Goal: Communication & Community: Answer question/provide support

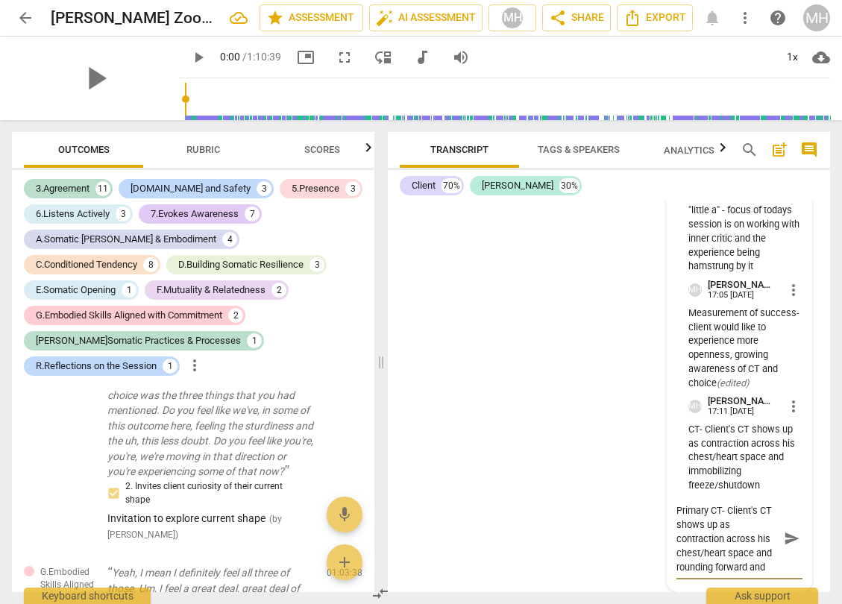
type textarea "Primary CT- Client's CT shows up as contraction across his chest/heart space an…"
click at [784, 538] on span "send" at bounding box center [792, 539] width 16 height 16
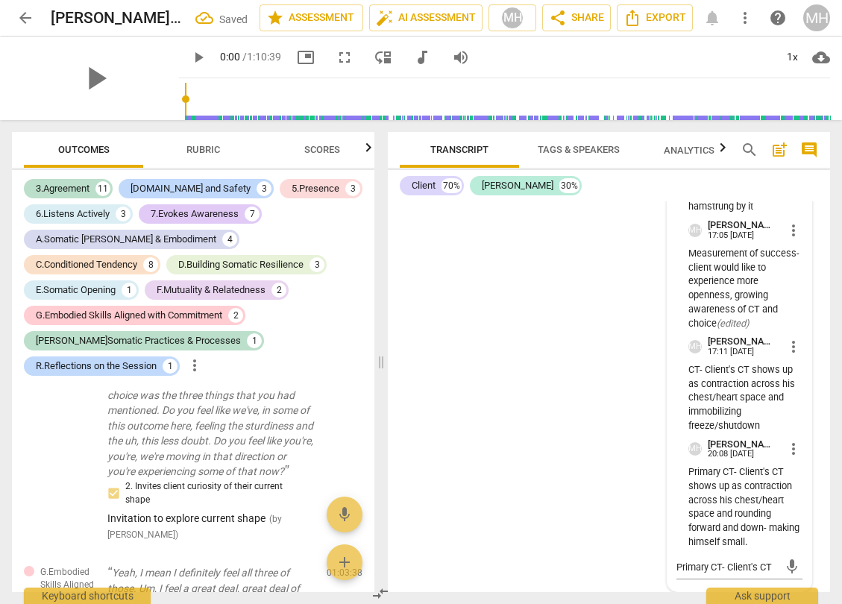
scroll to position [24349, 0]
click at [787, 453] on span "more_vert" at bounding box center [794, 449] width 18 height 18
click at [798, 452] on li "Edit" at bounding box center [803, 450] width 51 height 28
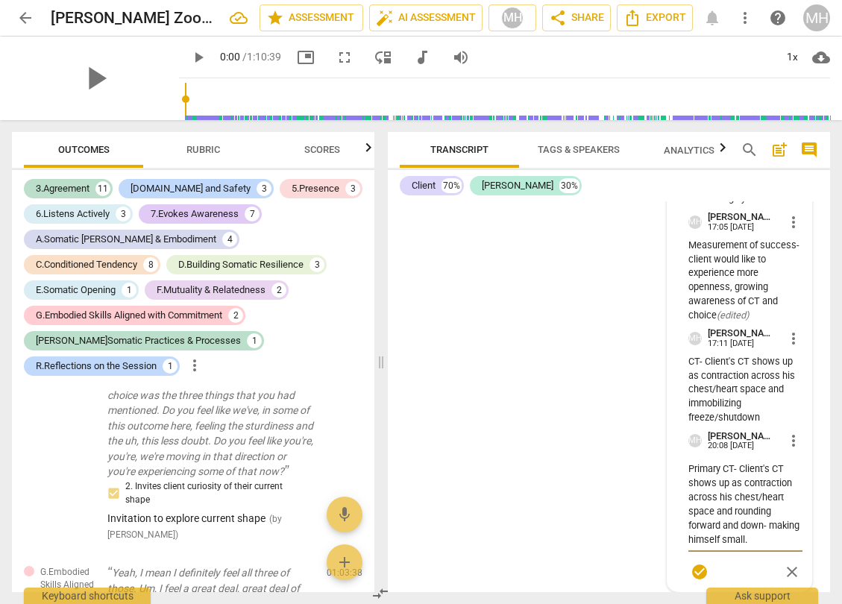
scroll to position [24357, 0]
click at [770, 529] on textarea "Primary CT- Client's CT shows up as contraction across his chest/heart space an…" at bounding box center [746, 504] width 114 height 85
type textarea "Primary CT- Client's CT shows up as contraction across his chest/heart space an…"
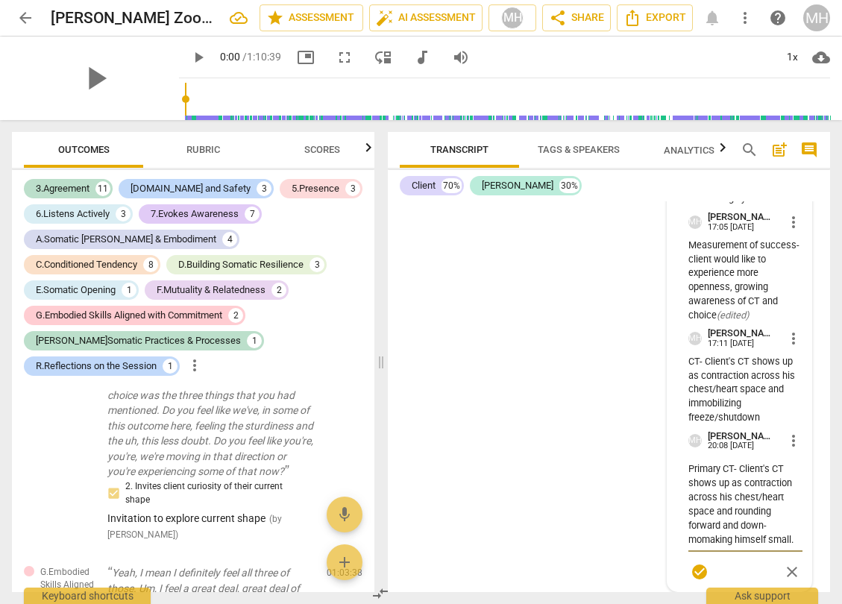
type textarea "Primary CT- Client's CT shows up as contraction across his chest/heart space an…"
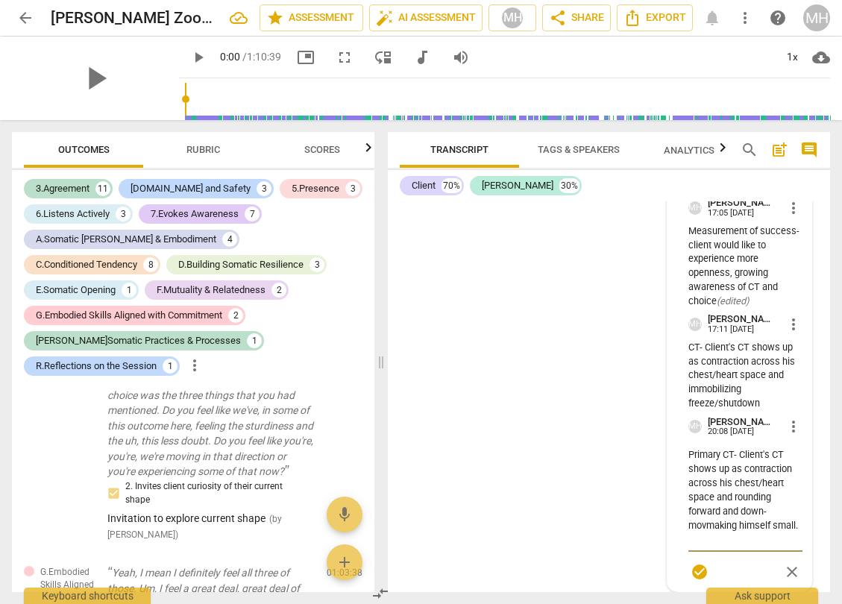
type textarea "Primary CT- Client's CT shows up as contraction across his chest/heart space an…"
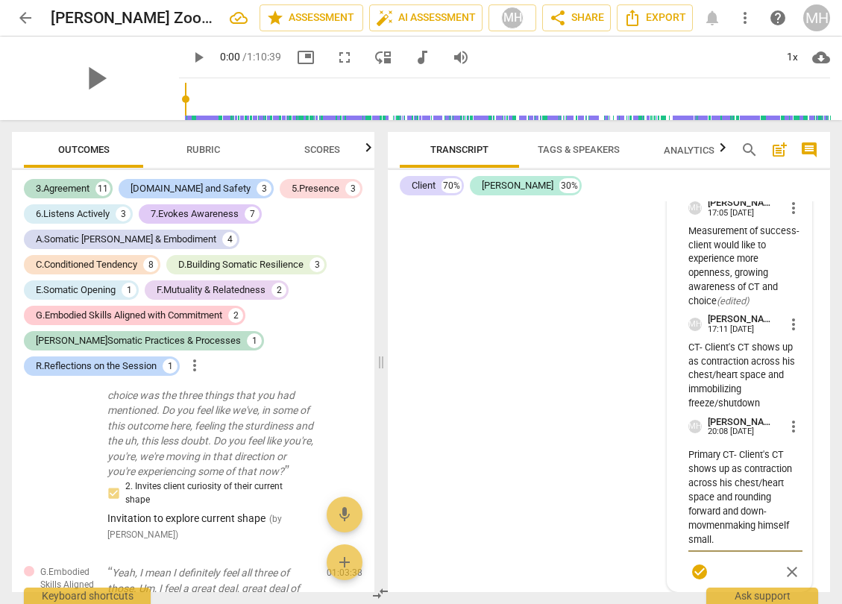
type textarea "Primary CT- Client's CT shows up as contraction across his chest/heart space an…"
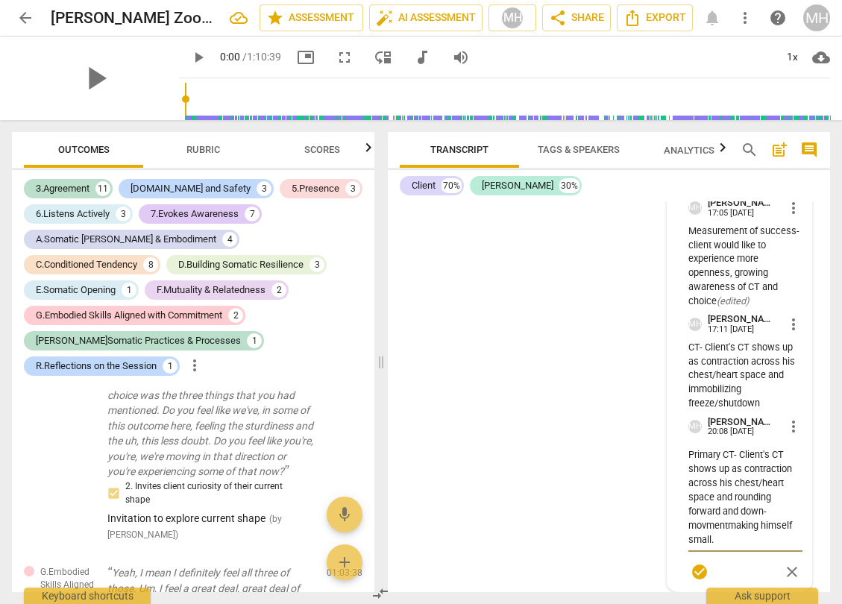
type textarea "Primary CT- Client's CT shows up as contraction across his chest/heart space an…"
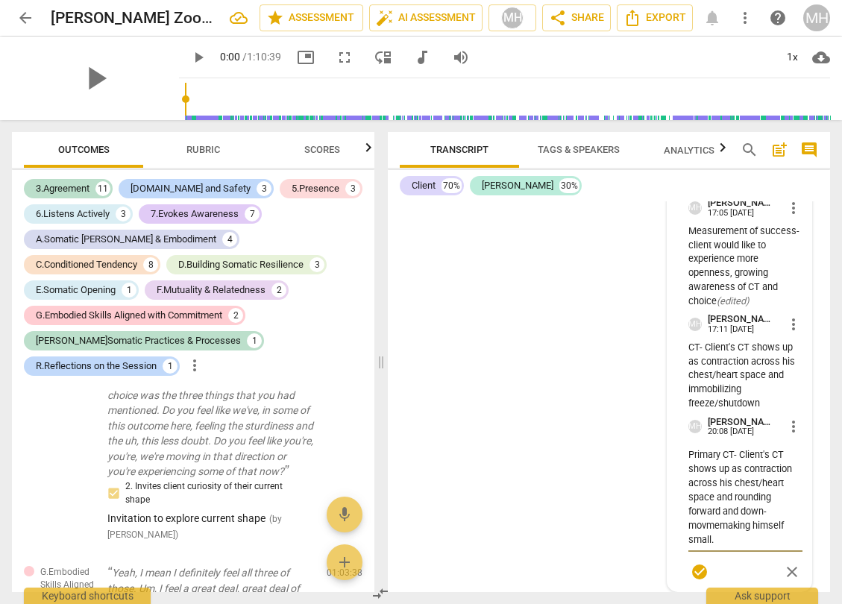
type textarea "Primary CT- Client's CT shows up as contraction across his chest/heart space an…"
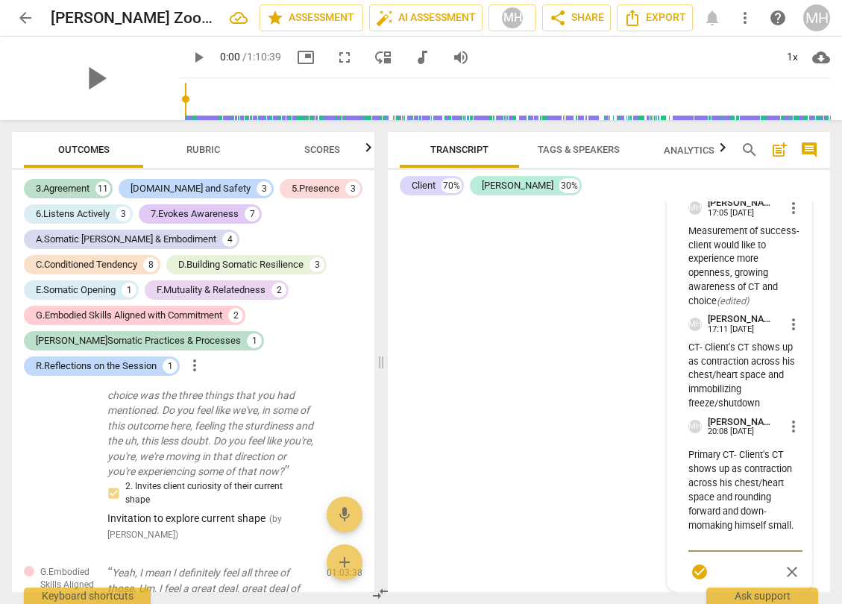
type textarea "Primary CT- Client's CT shows up as contraction across his chest/heart space an…"
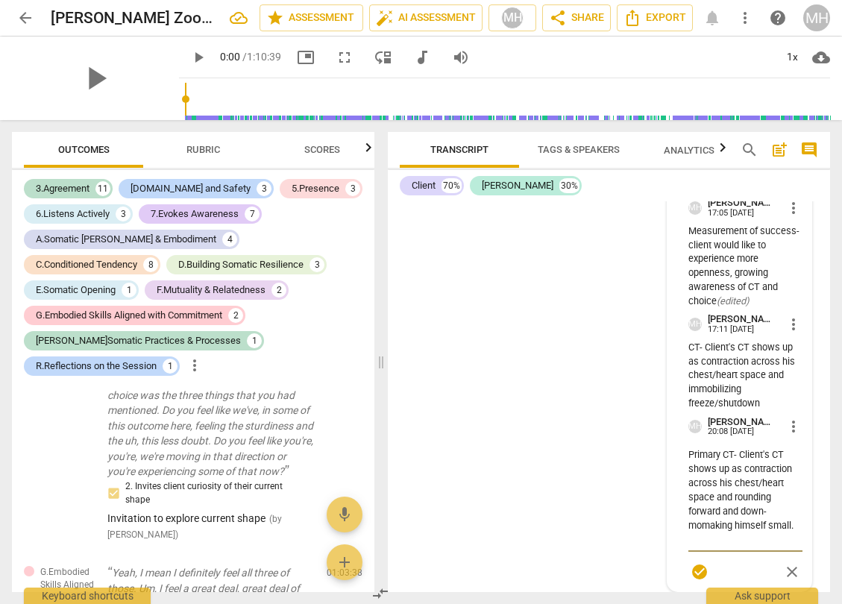
type textarea "Primary CT- Client's CT shows up as contraction across his chest/heart space an…"
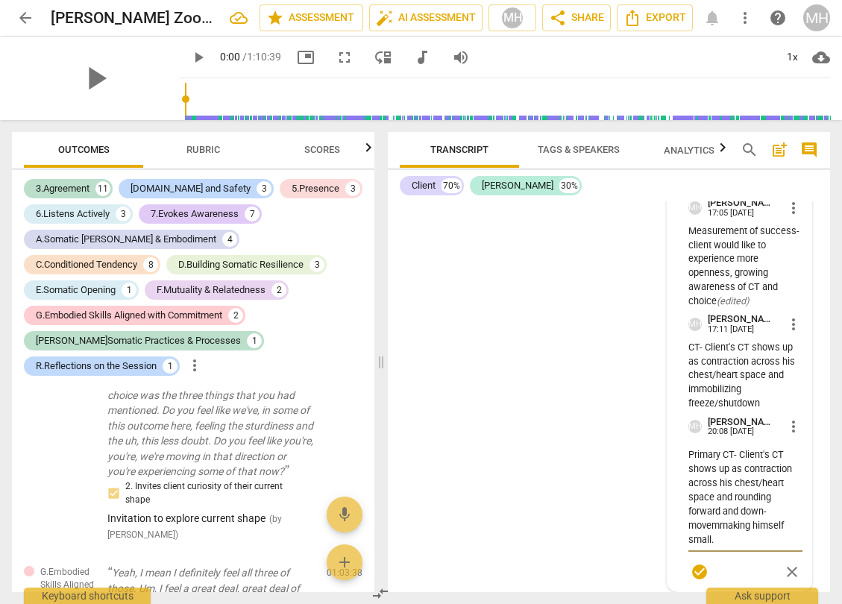
type textarea "Primary CT- Client's CT shows up as contraction across his chest/heart space an…"
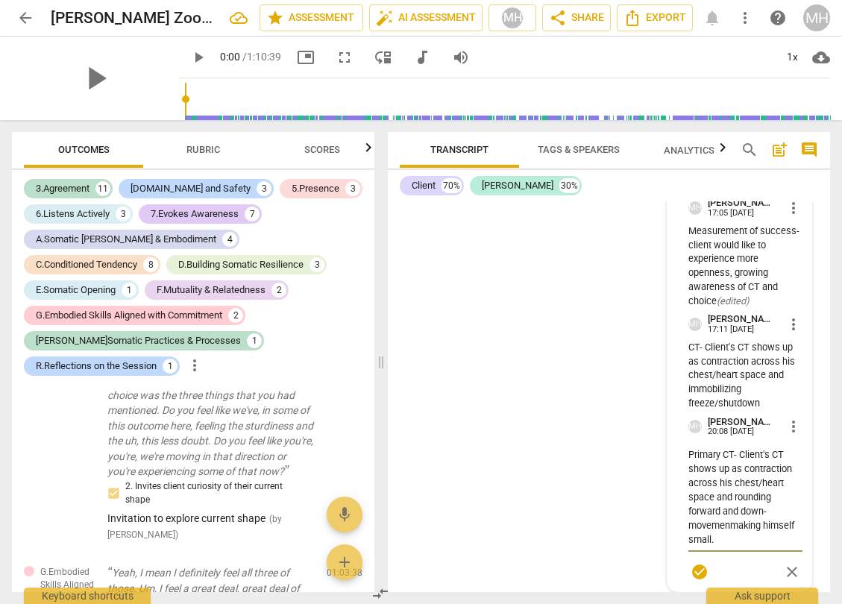
type textarea "Primary CT- Client's CT shows up as contraction across his chest/heart space an…"
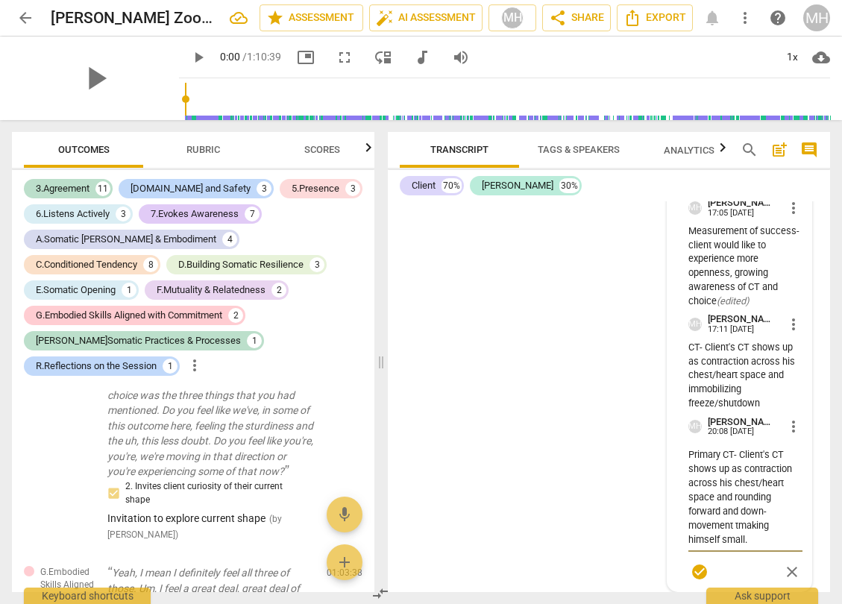
type textarea "Primary CT- Client's CT shows up as contraction across his chest/heart space an…"
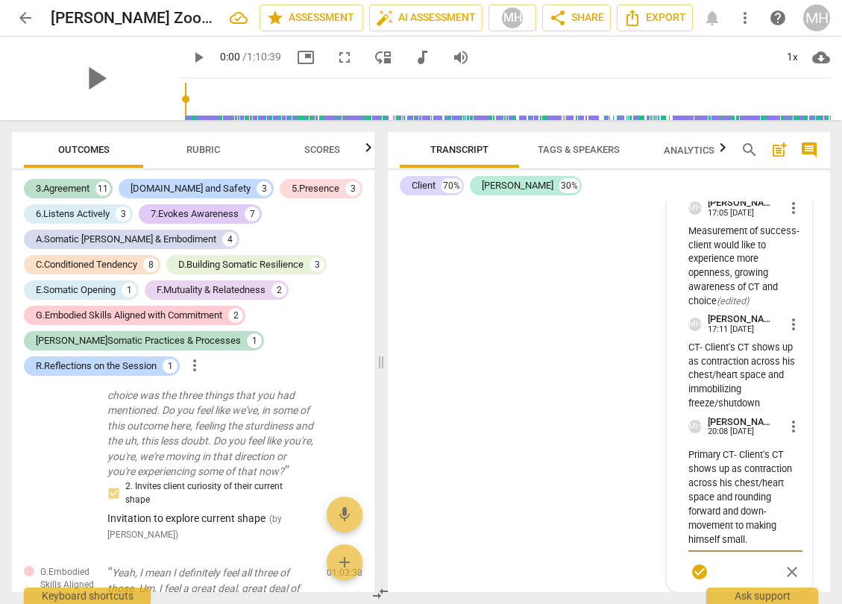
type textarea "Primary CT- Client's CT shows up as contraction across his chest/heart space an…"
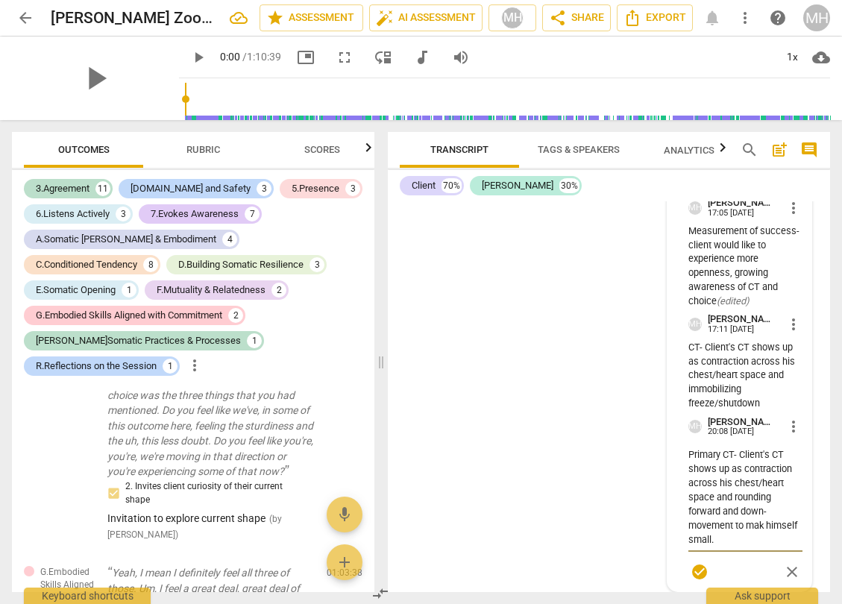
type textarea "Primary CT- Client's CT shows up as contraction across his chest/heart space an…"
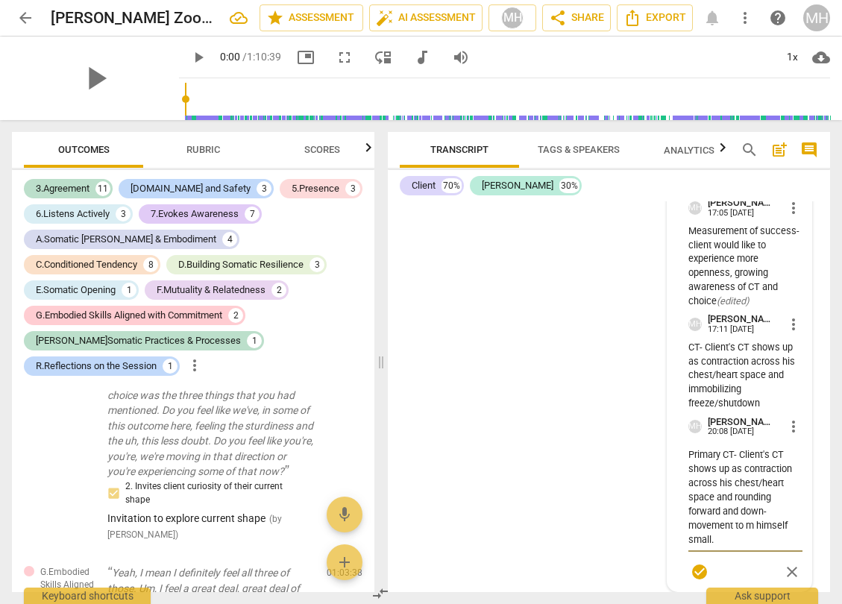
type textarea "Primary CT- Client's CT shows up as contraction across his chest/heart space an…"
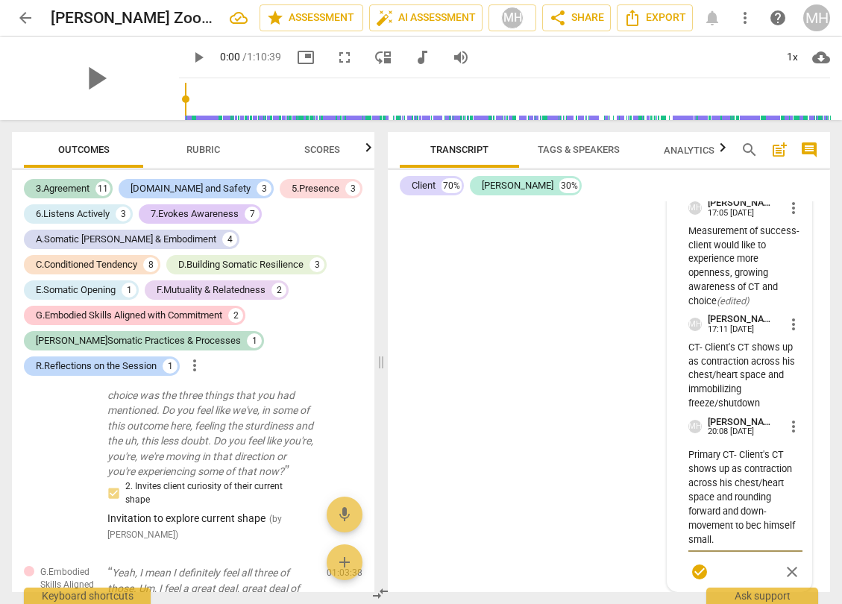
type textarea "Primary CT- Client's CT shows up as contraction across his chest/heart space an…"
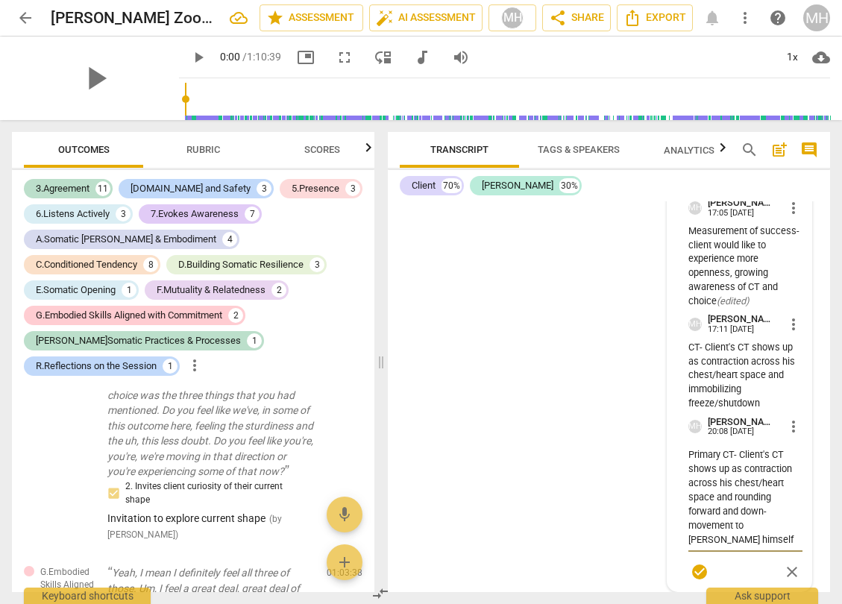
type textarea "Primary CT- Client's CT shows up as contraction across his chest/heart space an…"
click at [720, 547] on textarea "Primary CT- Client's CT shows up as contraction across his chest/heart space an…" at bounding box center [746, 497] width 114 height 99
type textarea "Primary CT- Client's CT shows up as contraction across his chest/heart space an…"
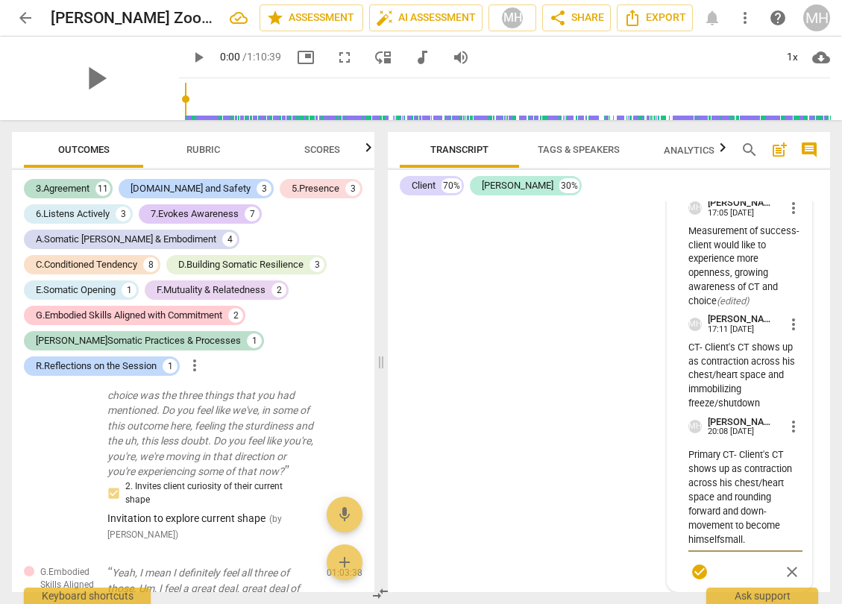
type textarea "Primary CT- Client's CT shows up as contraction across his chest/heart space an…"
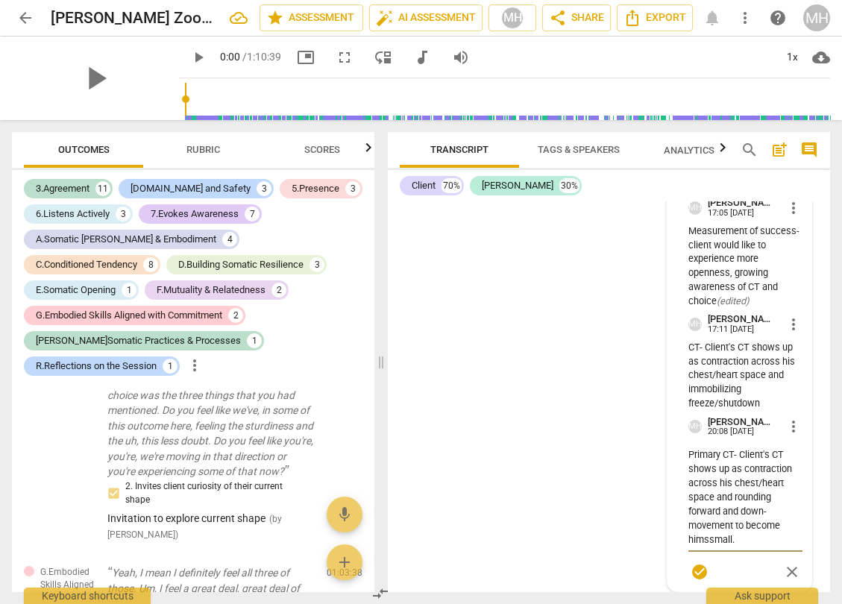
type textarea "Primary CT- Client's CT shows up as contraction across his chest/heart space an…"
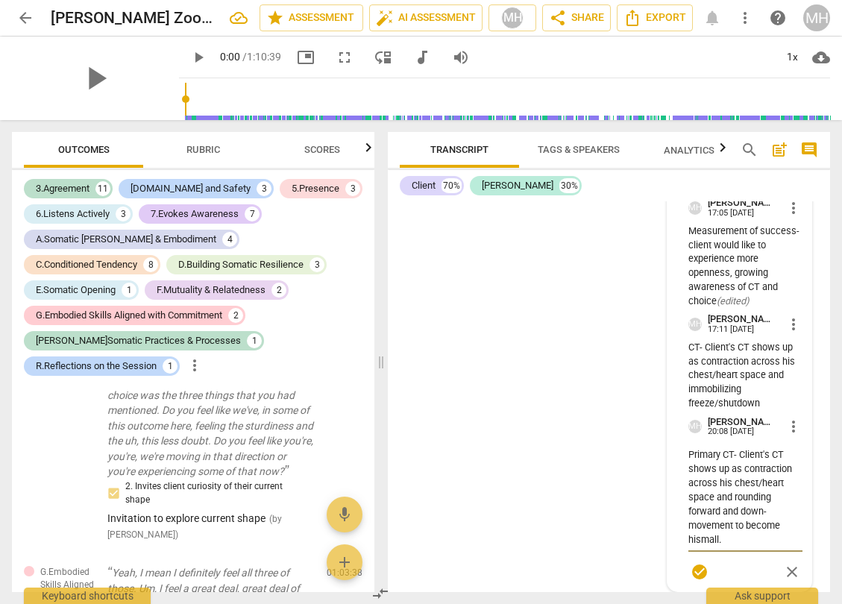
type textarea "Primary CT- Client's CT shows up as contraction across his chest/heart space an…"
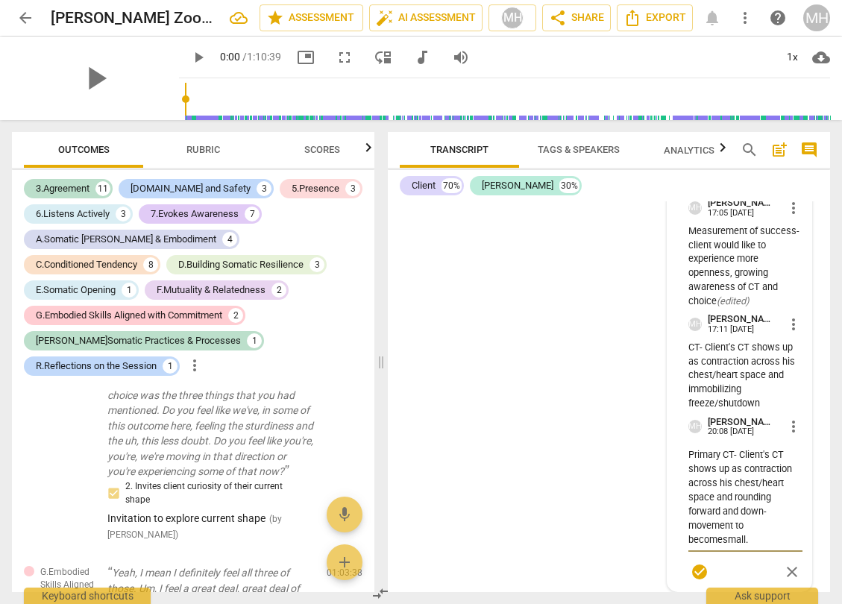
type textarea "Primary CT- Client's CT shows up as contraction across his chest/heart space an…"
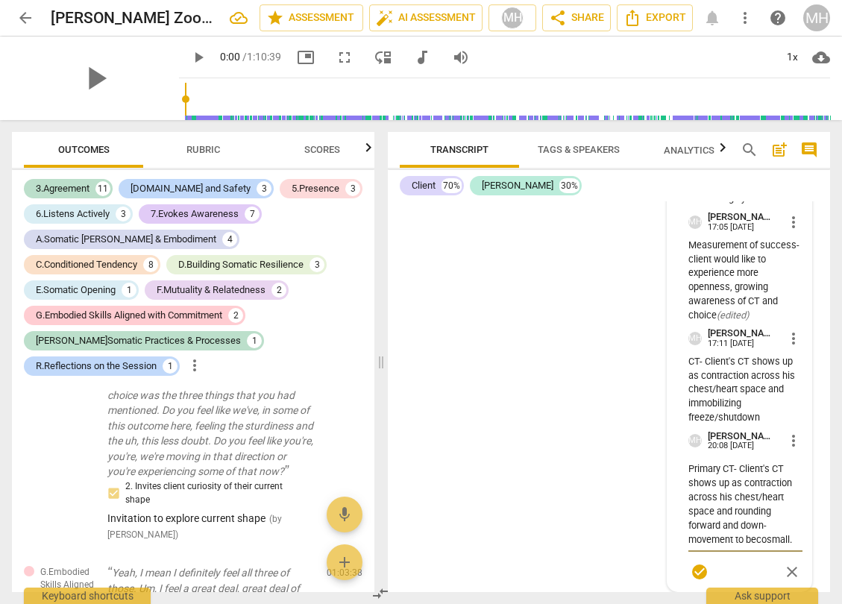
type textarea "Primary CT- Client's CT shows up as contraction across his chest/heart space an…"
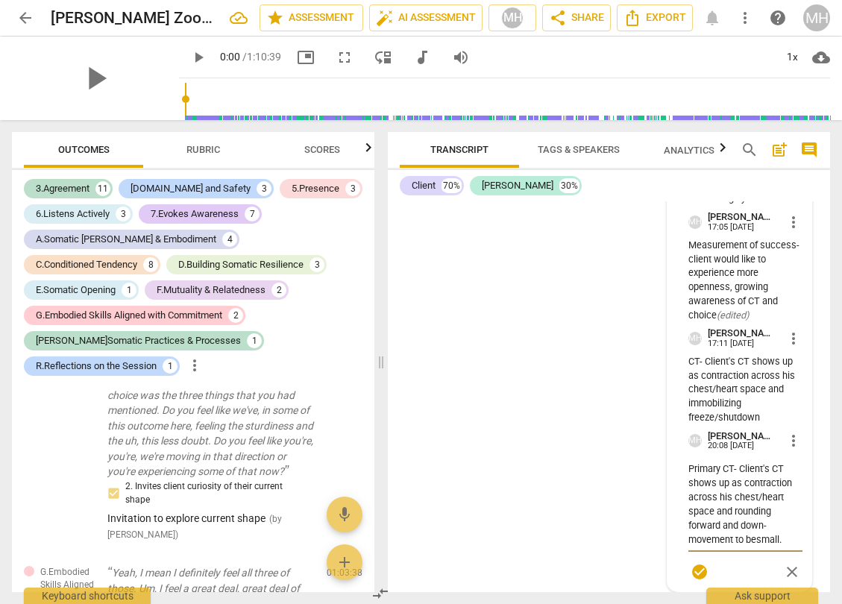
type textarea "Primary CT- Client's CT shows up as contraction across his chest/heart space an…"
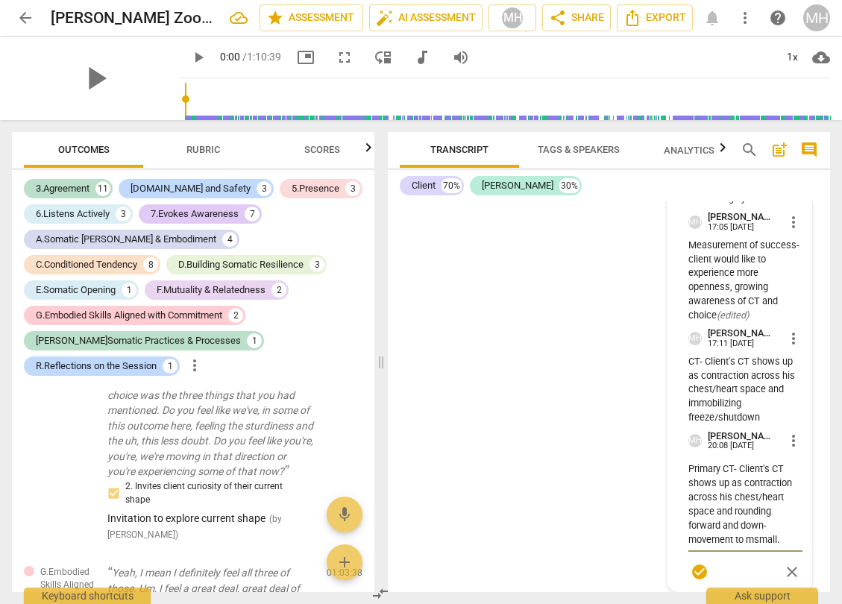
type textarea "Primary CT- Client's CT shows up as contraction across his chest/heart space an…"
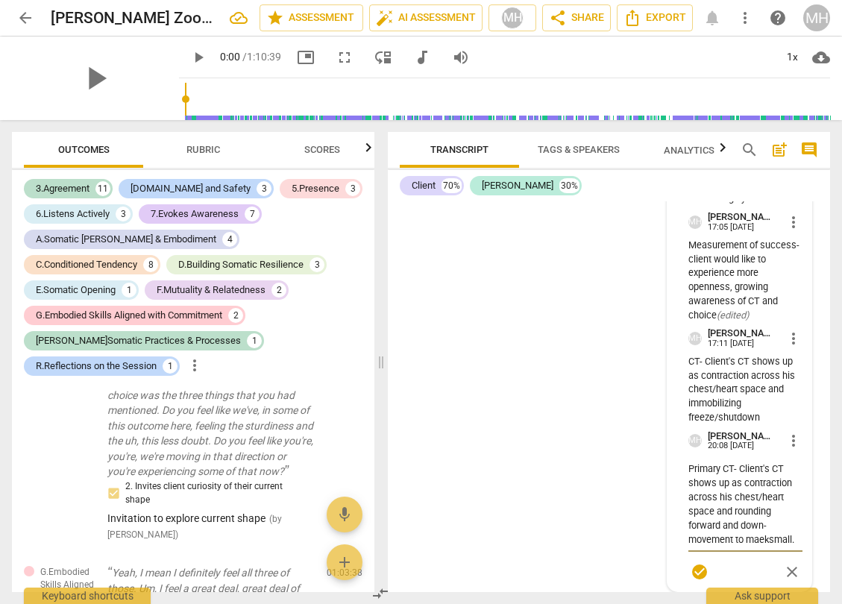
type textarea "Primary CT- Client's CT shows up as contraction across his chest/heart space an…"
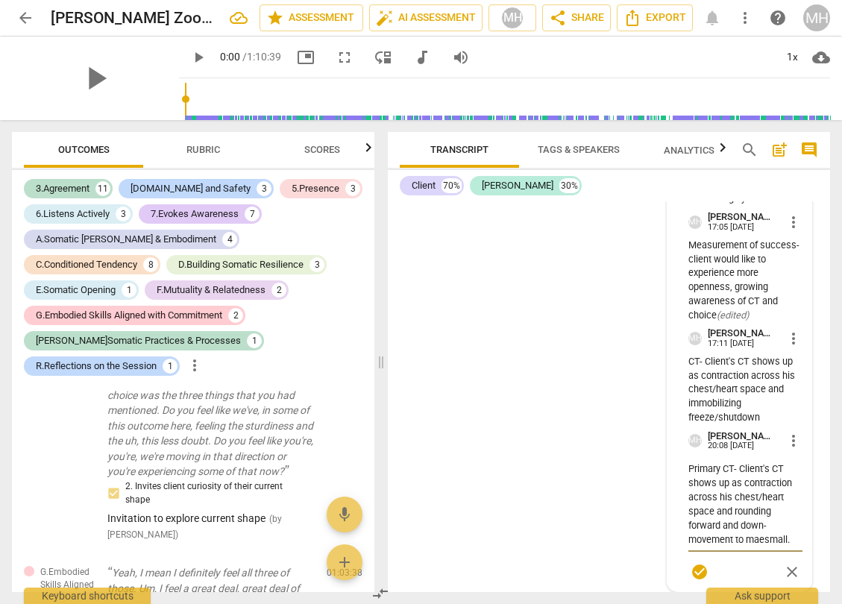
type textarea "Primary CT- Client's CT shows up as contraction across his chest/heart space an…"
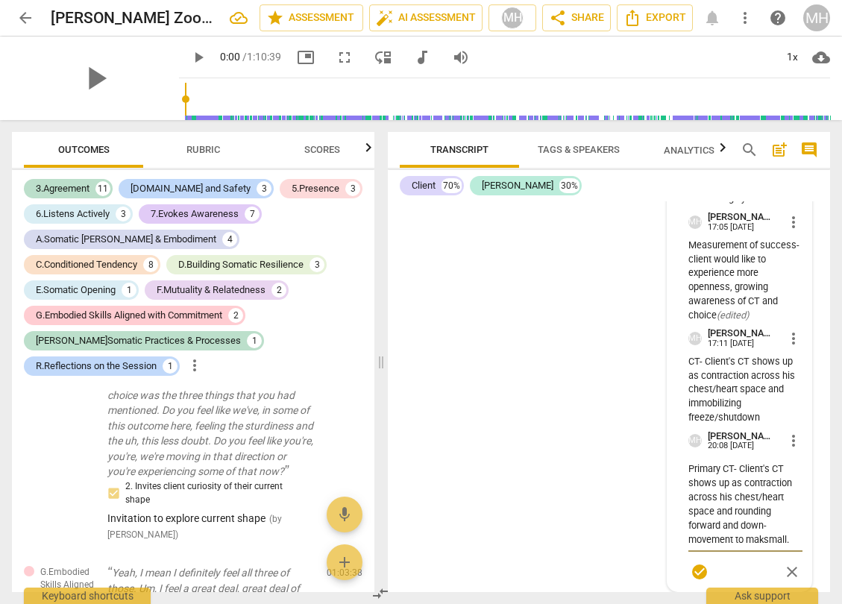
type textarea "Primary CT- Client's CT shows up as contraction across his chest/heart space an…"
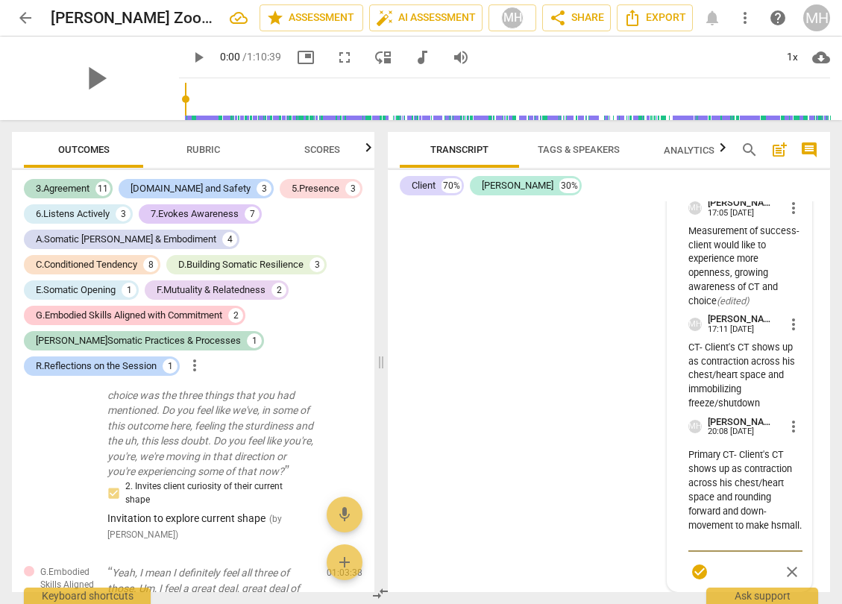
type textarea "Primary CT- Client's CT shows up as contraction across his chest/heart space an…"
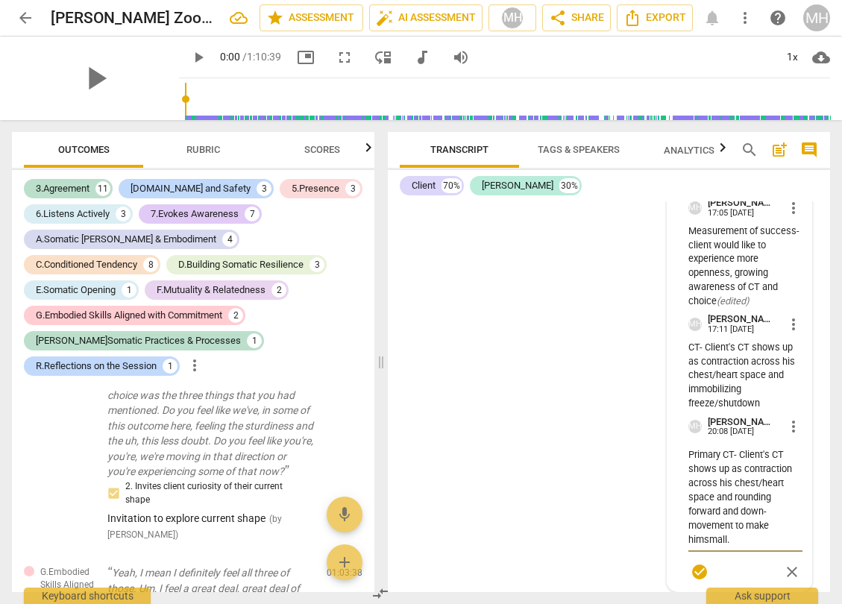
type textarea "Primary CT- Client's CT shows up as contraction across his chest/heart space an…"
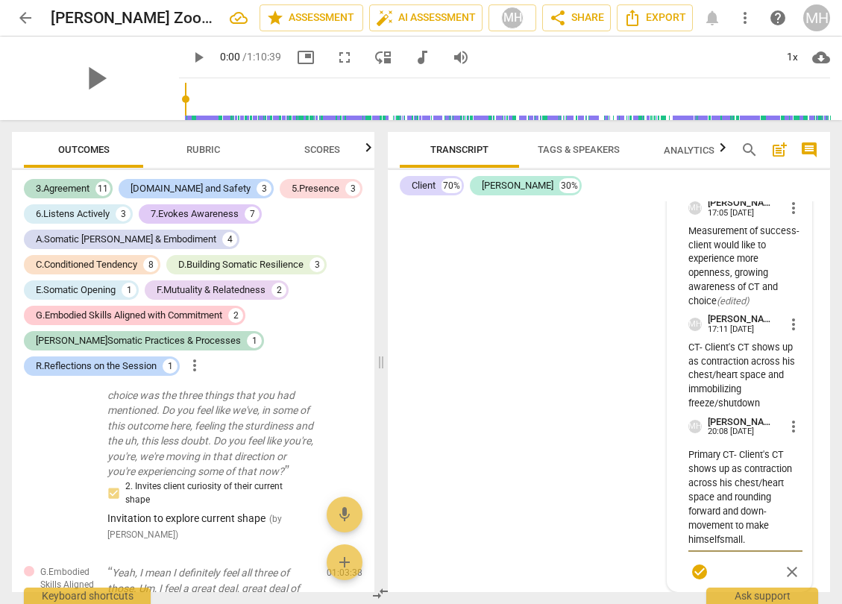
type textarea "Primary CT- Client's CT shows up as contraction across his chest/heart space an…"
click at [756, 547] on textarea "Primary CT- Client's CT shows up as contraction across his chest/heart space an…" at bounding box center [746, 497] width 114 height 99
type textarea "Primary CT- Client's CT shows up as contraction across his chest/heart space an…"
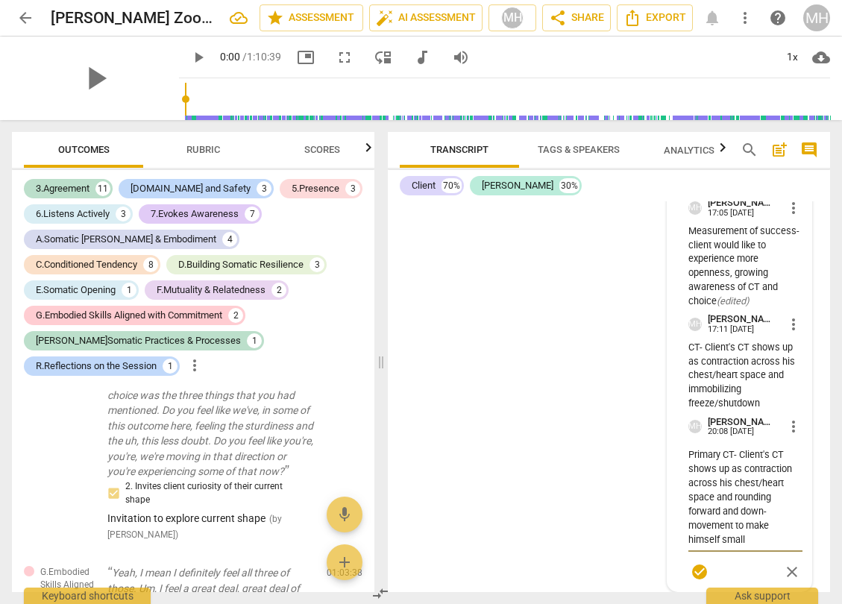
type textarea "Primary CT- Client's CT shows up as contraction across his chest/heart space an…"
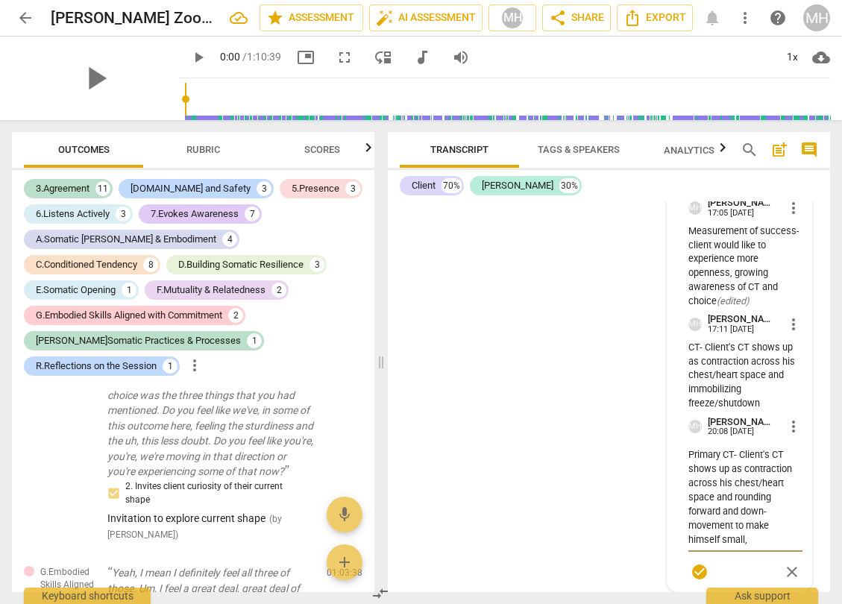
type textarea "Primary CT- Client's CT shows up as contraction across his chest/heart space an…"
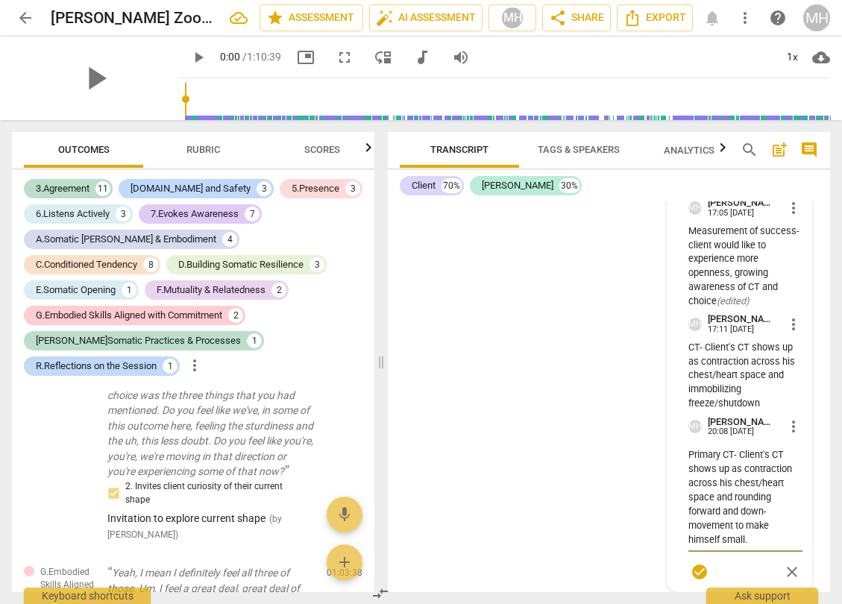
type textarea "Primary CT- Client's CT shows up as contraction across his chest/heart space an…"
click at [649, 475] on div "CL play_arrow pause 00:00 + Add competency keyboard_arrow_right Okay . MA play_…" at bounding box center [609, 396] width 442 height 391
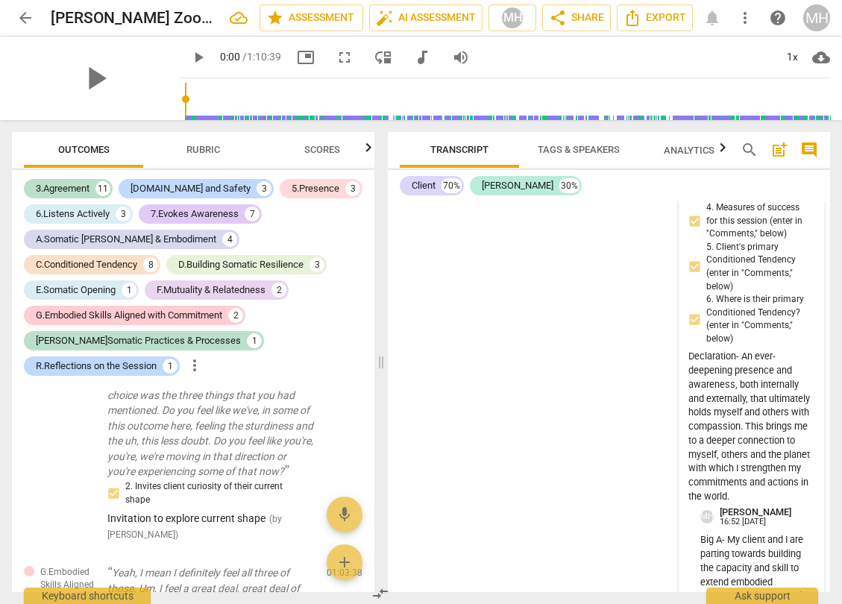
scroll to position [23509, 0]
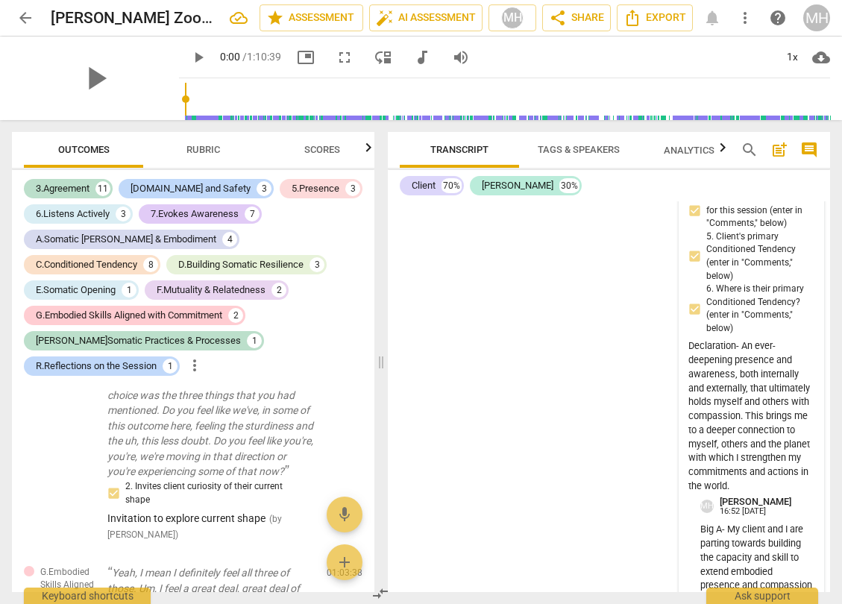
click at [739, 432] on div "R.Reflections on the Session [PERSON_NAME] 16:51 [DATE] 1. Client's Declaration…" at bounding box center [752, 270] width 126 height 453
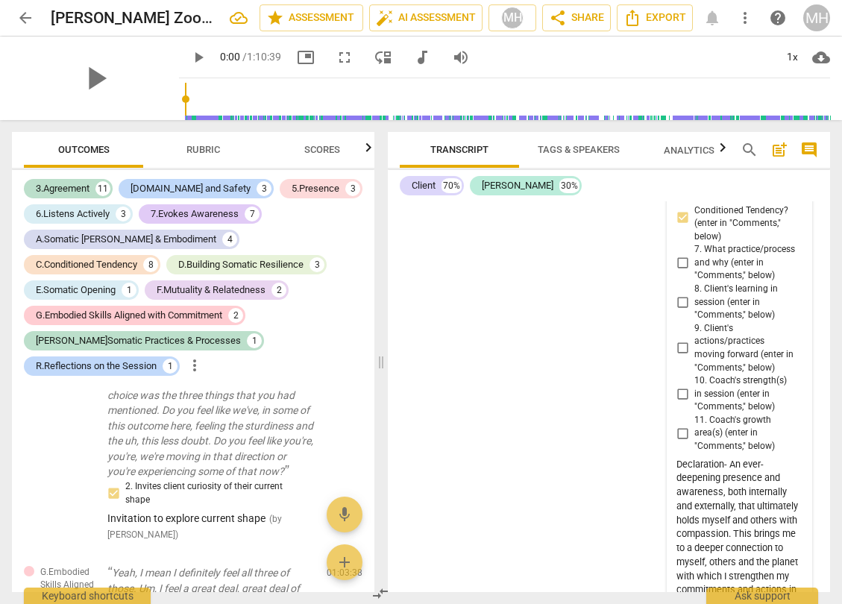
scroll to position [23603, 0]
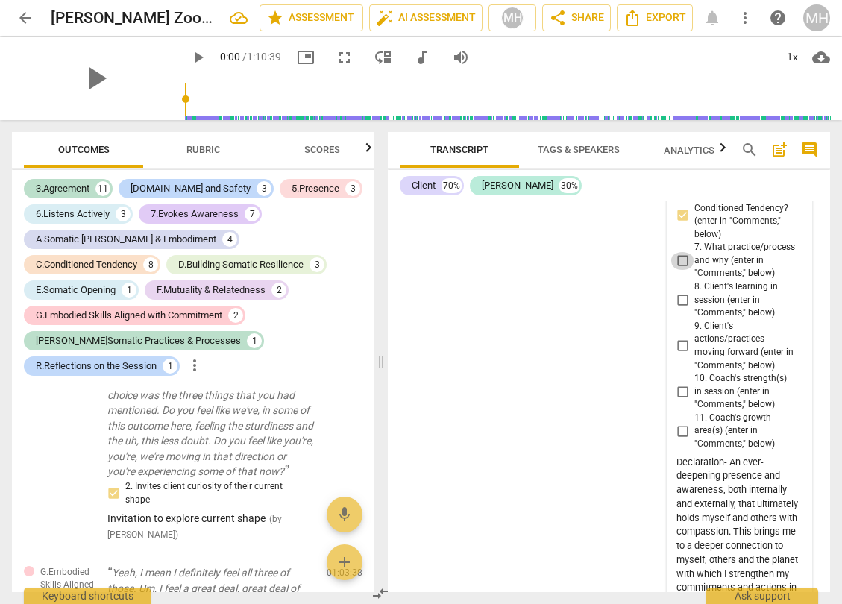
click at [681, 270] on input "7. What practice/process and why (enter in "Comments," below)" at bounding box center [683, 261] width 24 height 18
checkbox input "true"
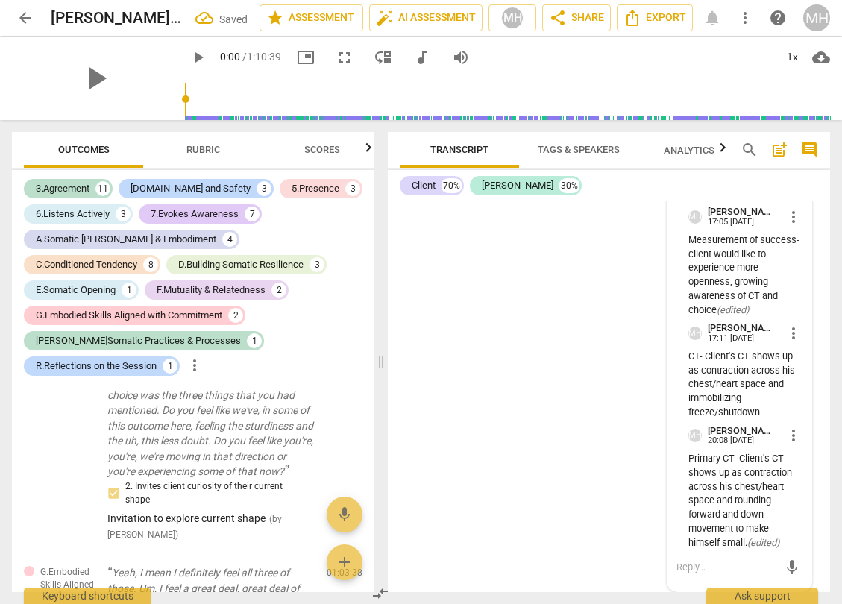
scroll to position [24363, 0]
click at [703, 566] on textarea at bounding box center [728, 567] width 102 height 14
type textarea "B"
type textarea "Be"
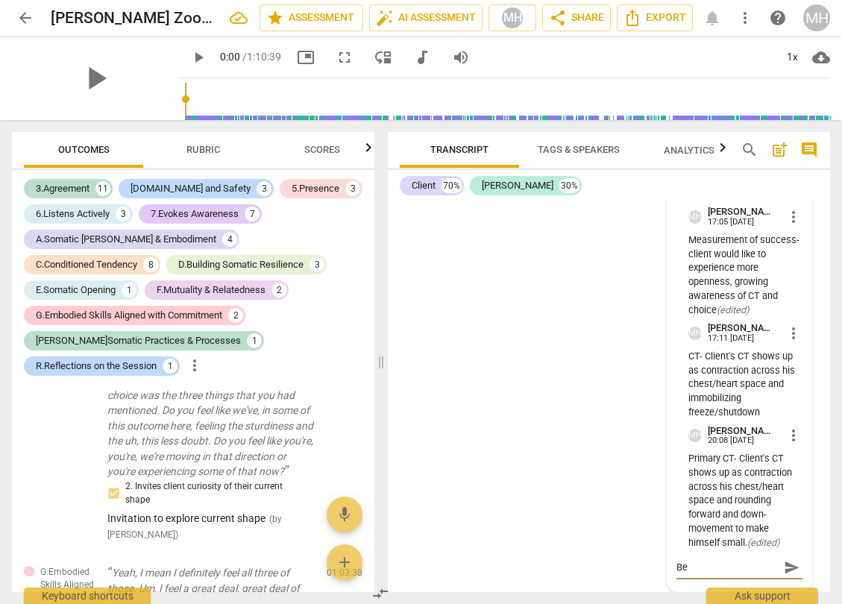
type textarea "Bel"
type textarea "Beln"
type textarea "Belnd"
type textarea "Belndi"
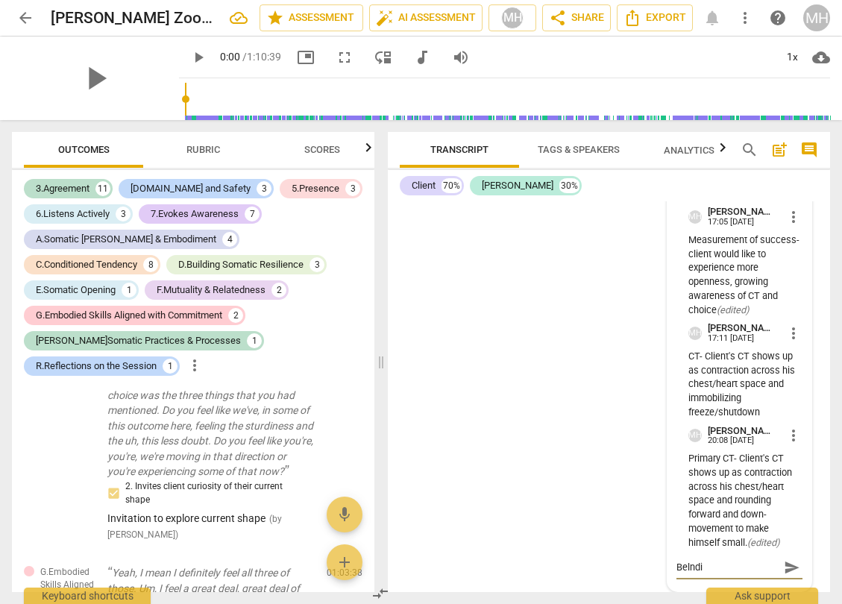
type textarea "Belndin"
type textarea "Belndi"
type textarea "Belnd"
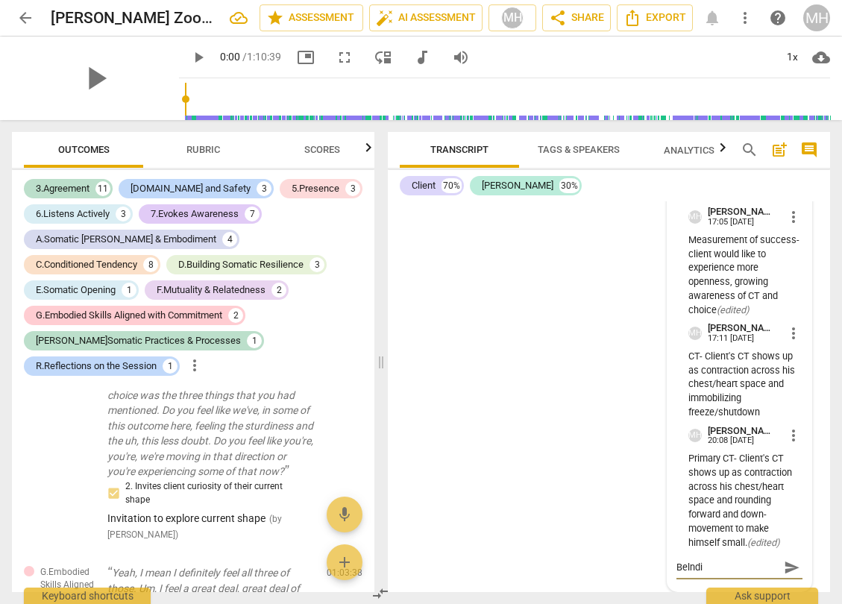
type textarea "Belnd"
type textarea "Beln"
type textarea "Bel"
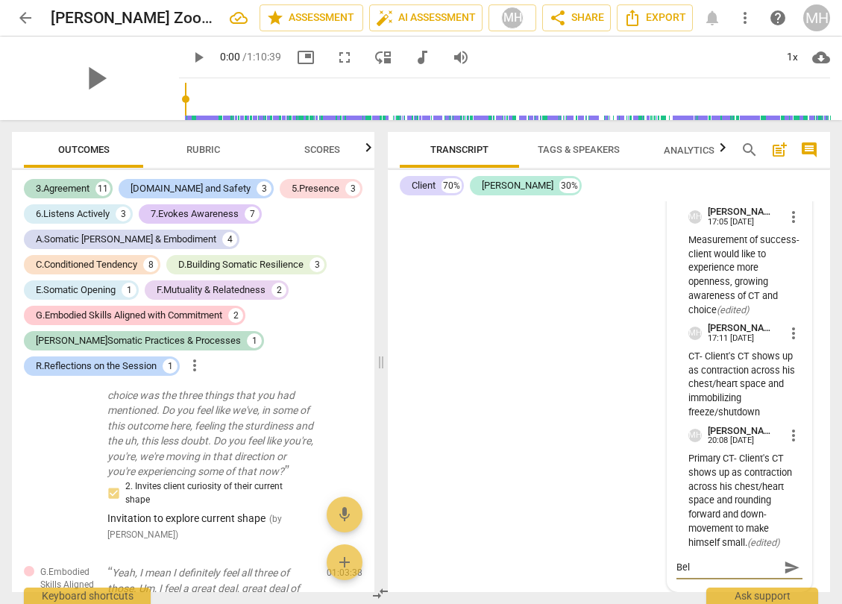
type textarea "Be"
type textarea "B"
type textarea "Bl"
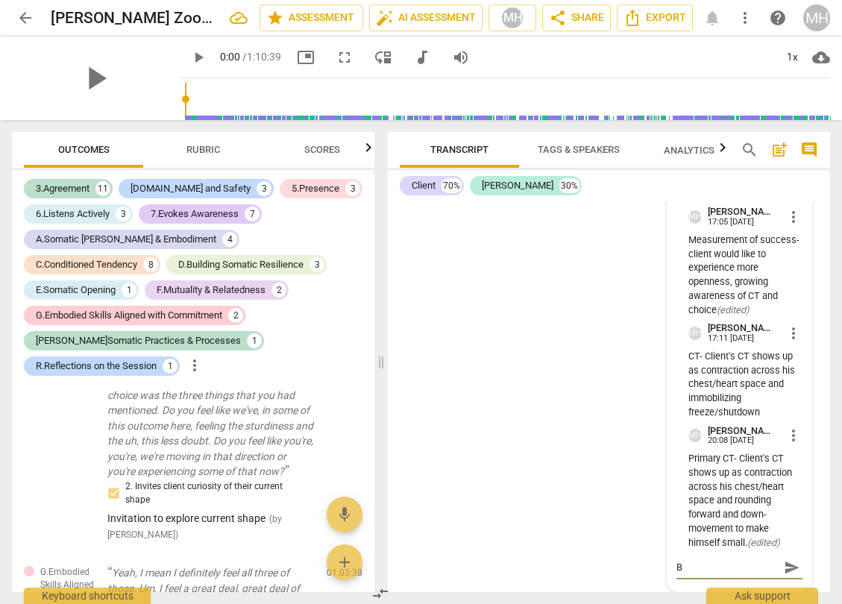
type textarea "Bl"
type textarea "Ble"
type textarea "Bled"
type textarea "Bledn"
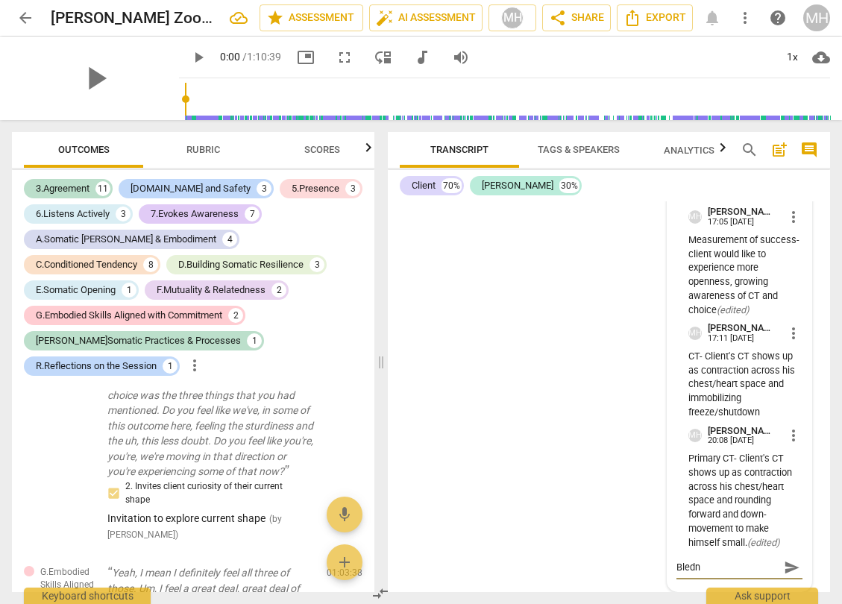
type textarea "Bledni"
type textarea "Blednin"
type textarea "Bledning"
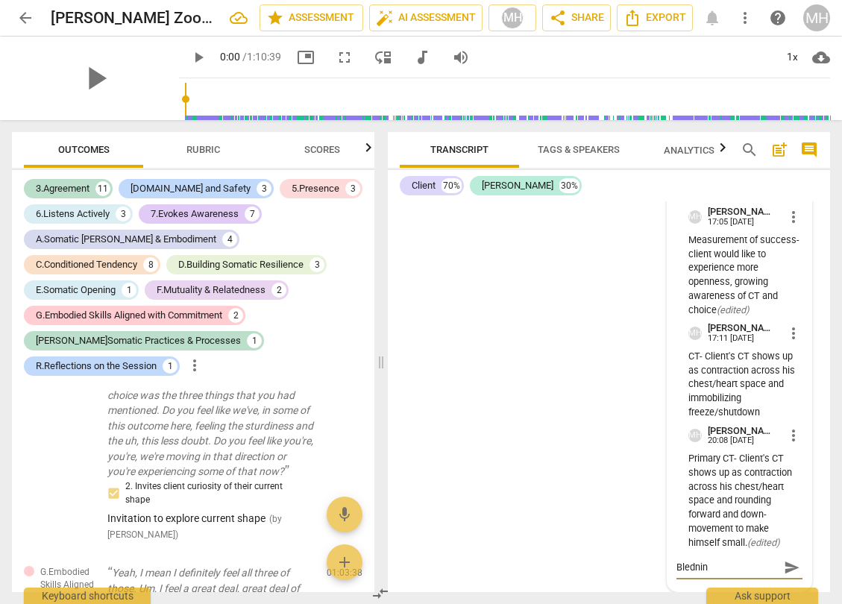
type textarea "Bledning"
type textarea "Blednin"
type textarea "Bledni"
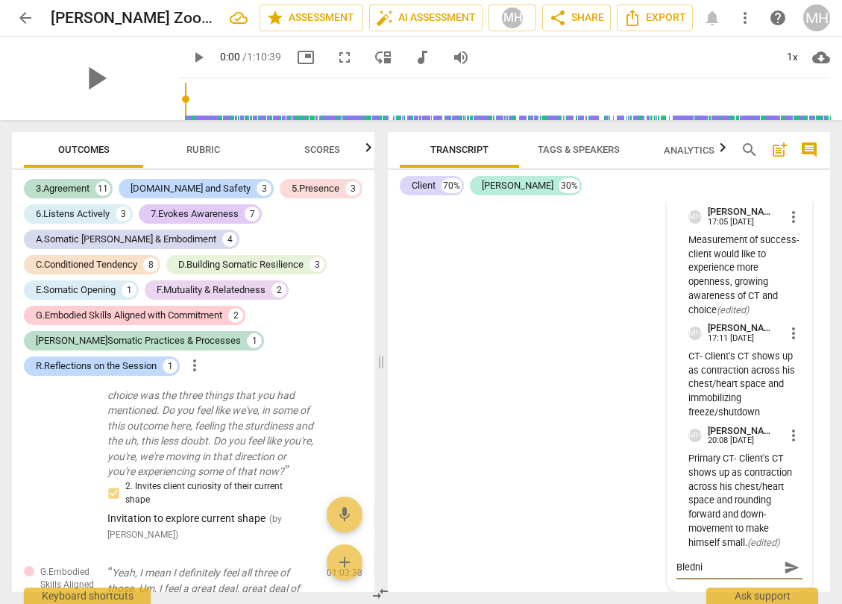
type textarea "Bledn"
type textarea "Bled"
type textarea "Ble"
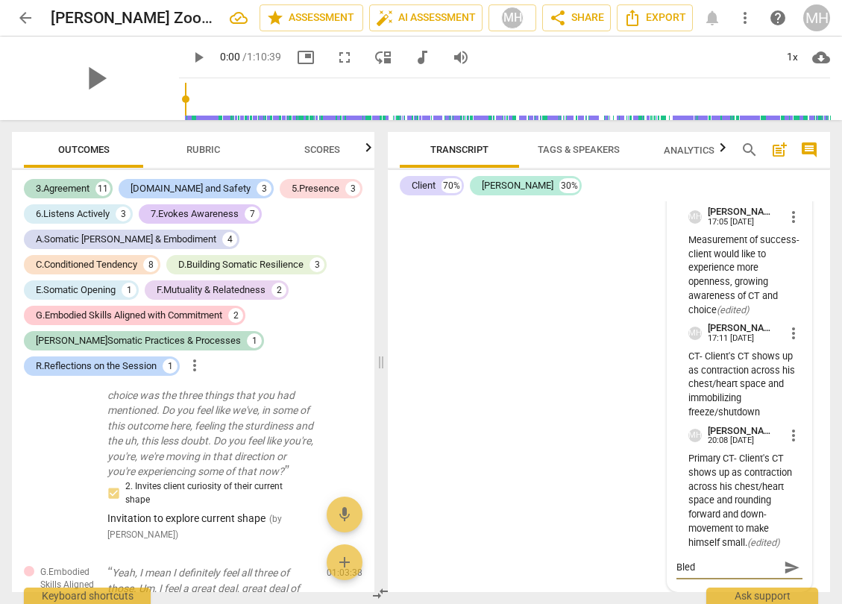
type textarea "Ble"
type textarea "Blen"
type textarea "Blend"
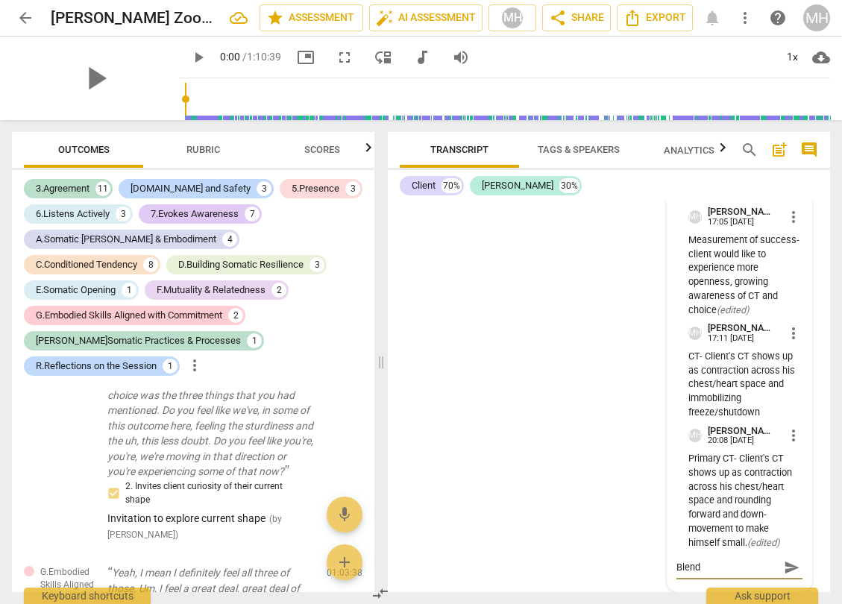
type textarea "Blendi"
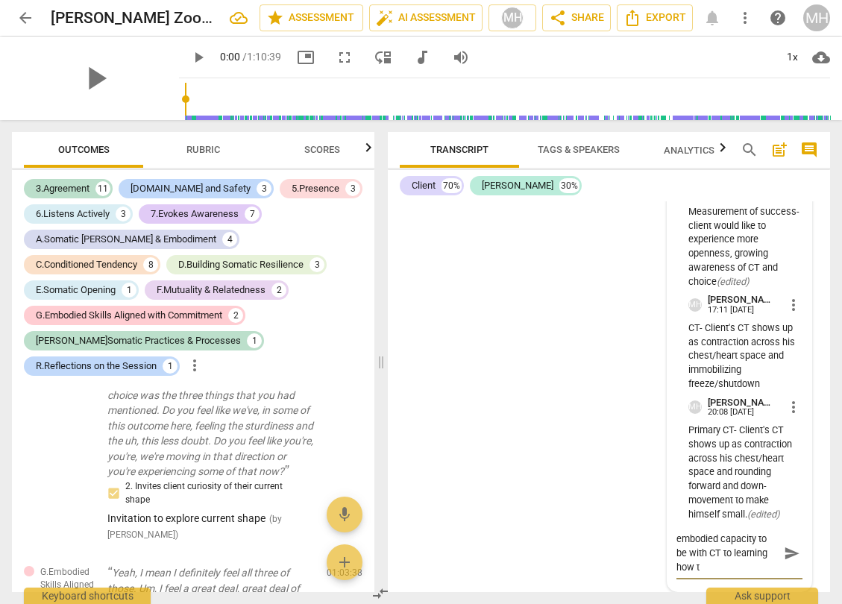
scroll to position [14, 0]
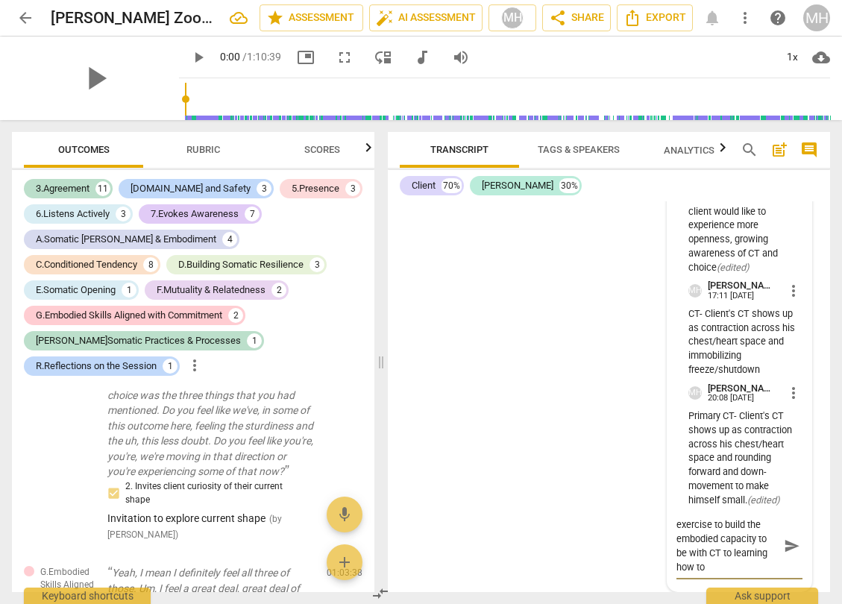
click at [705, 568] on textarea "Blending with CT exercise to build the embodied capacity to be with CT to learn…" at bounding box center [728, 546] width 102 height 57
click at [732, 570] on textarea "Blending with CT exercise to build the embodied capacity to be present and awar…" at bounding box center [728, 546] width 102 height 57
click at [753, 570] on textarea "Blending with CT exercise to build the embodied capacity to be present and awar…" at bounding box center [728, 546] width 102 height 57
click at [738, 570] on textarea "Blending with CT exercise to build the embodied capacity to be present and awar…" at bounding box center [728, 546] width 102 height 57
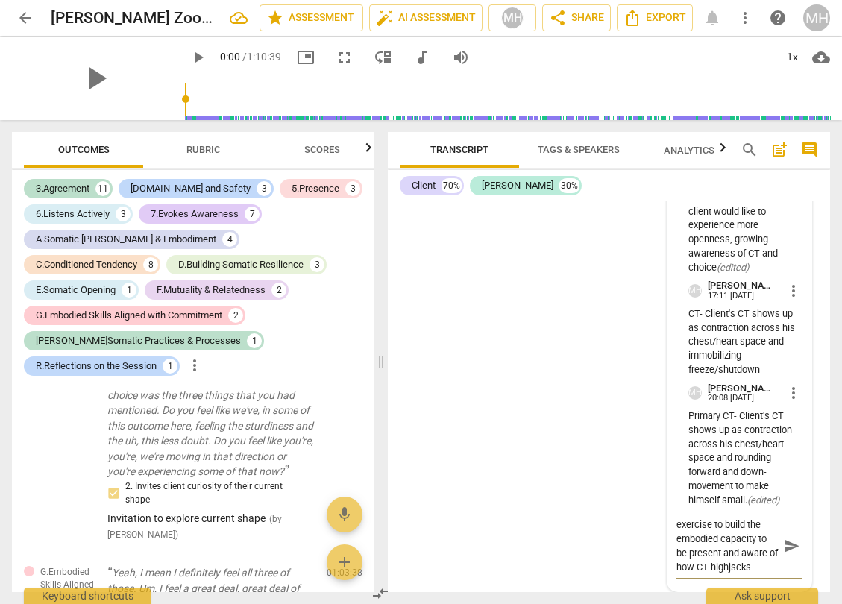
click at [747, 568] on textarea "Blending with CT exercise to build the embodied capacity to be present and awar…" at bounding box center [728, 546] width 102 height 57
click at [760, 569] on textarea "Blending with CT exercise to build the embodied capacity to be present and awar…" at bounding box center [728, 546] width 102 height 57
click at [759, 567] on textarea "Blending with CT exercise to build the embodied capacity to be present and awar…" at bounding box center [728, 546] width 102 height 57
click at [721, 554] on textarea "Blending with CT exercise to build the embodied capacity to be present and grow…" at bounding box center [728, 546] width 102 height 57
click at [686, 554] on textarea "Blending with CT exercise to build the embodied capacity to be present with and…" at bounding box center [728, 546] width 102 height 57
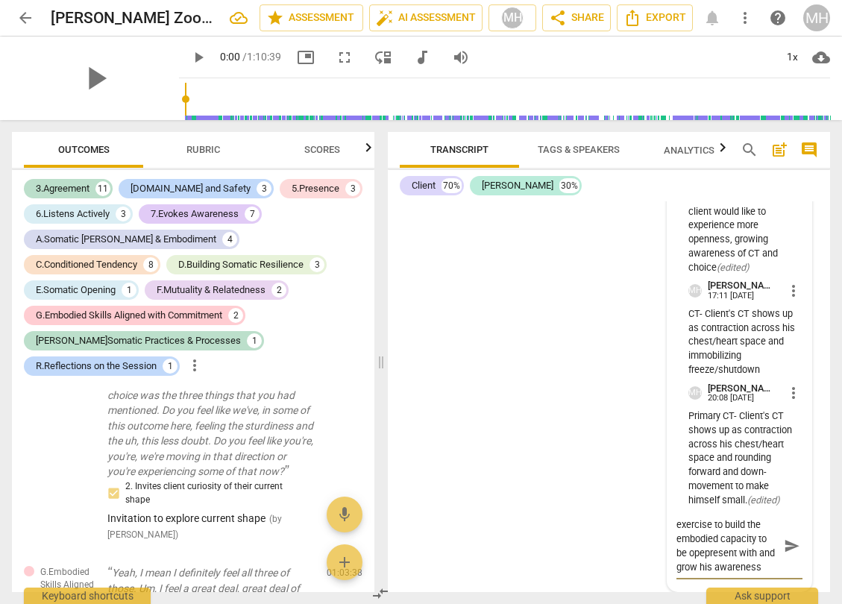
scroll to position [28, 0]
click at [695, 553] on textarea "Blending with CT exercise to build the embodied capacity to be open and present…" at bounding box center [728, 546] width 102 height 57
click at [726, 570] on textarea "Blending with CT exercise to build the embodied capacity to be open and present…" at bounding box center [728, 546] width 102 height 57
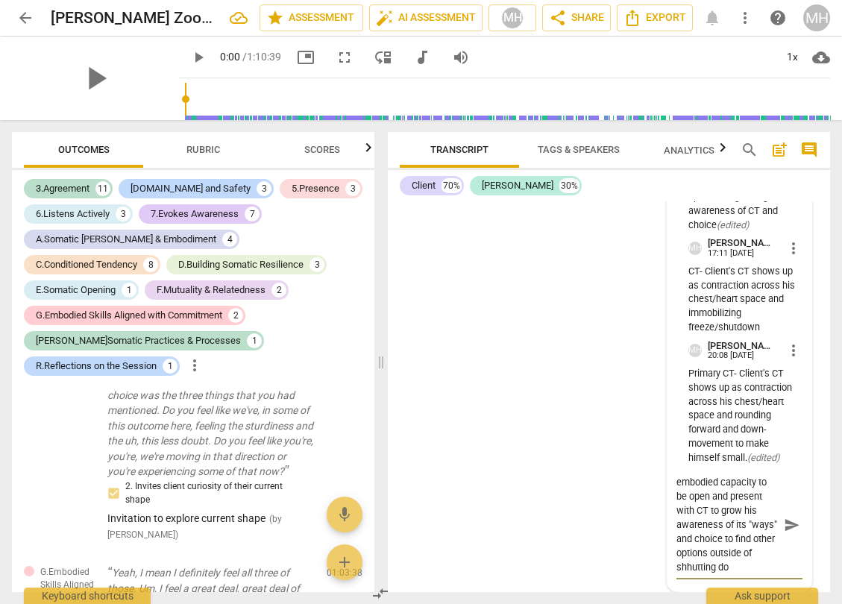
scroll to position [41, 0]
click at [738, 555] on textarea "Blending with CT exercise to build the embodied capacity to be open and present…" at bounding box center [728, 524] width 102 height 99
click at [726, 555] on textarea "Blending with CT exercise to build the embodied capacity to be open and present…" at bounding box center [728, 524] width 102 height 99
click at [704, 572] on textarea "Blending with CT exercise to build the embodied capacity to be open and present…" at bounding box center [728, 524] width 102 height 99
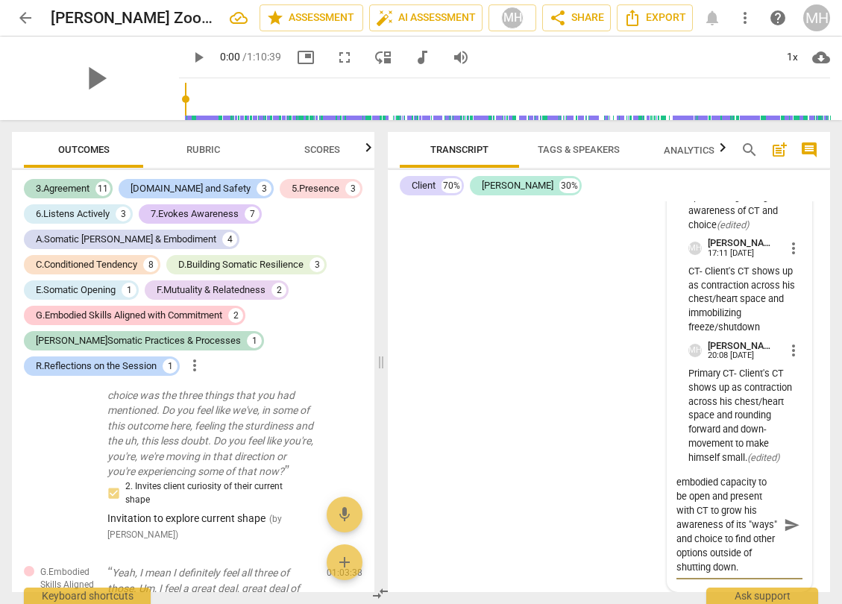
click at [789, 527] on span "send" at bounding box center [792, 525] width 16 height 16
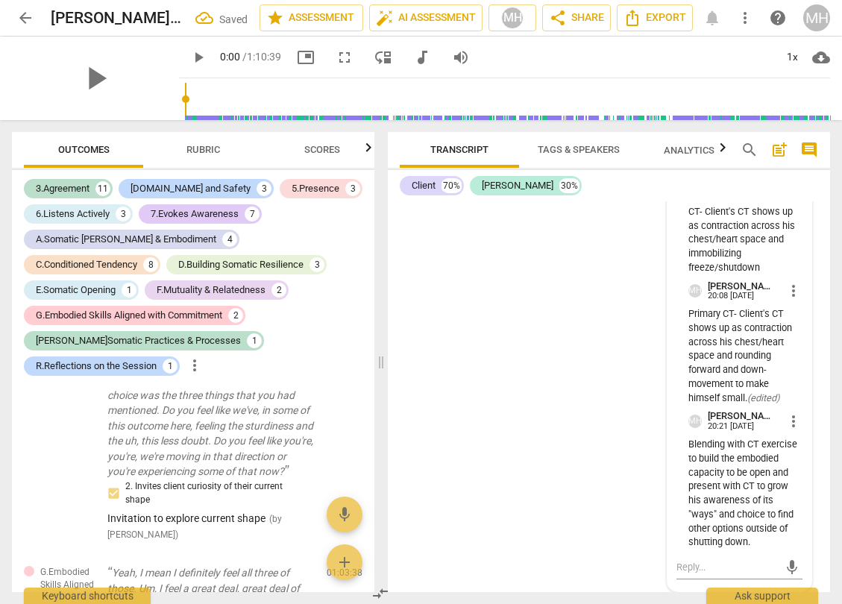
scroll to position [24507, 0]
click at [790, 422] on span "more_vert" at bounding box center [794, 422] width 18 height 18
click at [797, 421] on li "Edit" at bounding box center [803, 421] width 51 height 28
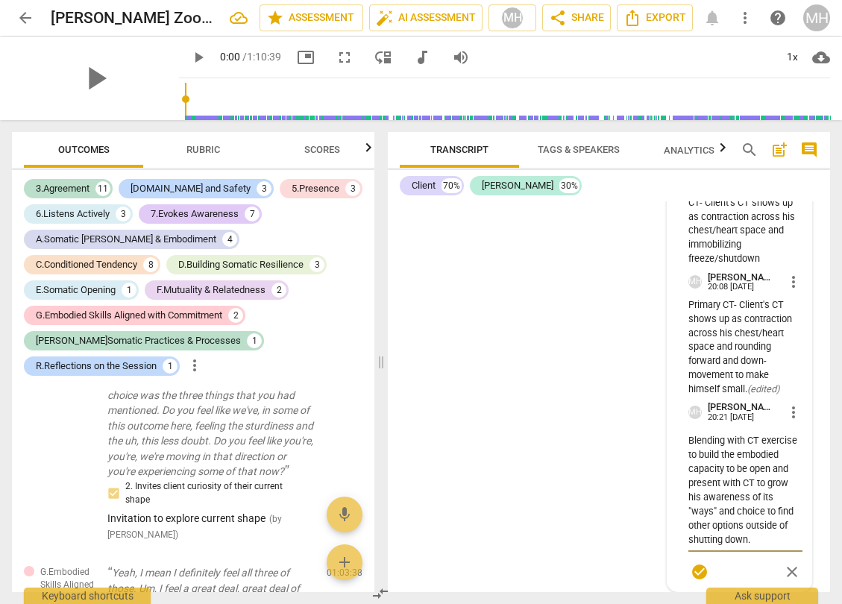
scroll to position [24516, 0]
click at [706, 512] on textarea "Blending with CT exercise to build the embodied capacity to be open and present…" at bounding box center [746, 490] width 114 height 113
click at [765, 526] on textarea "Blending with CT exercise to build the embodied capacity to be open and present…" at bounding box center [746, 490] width 114 height 113
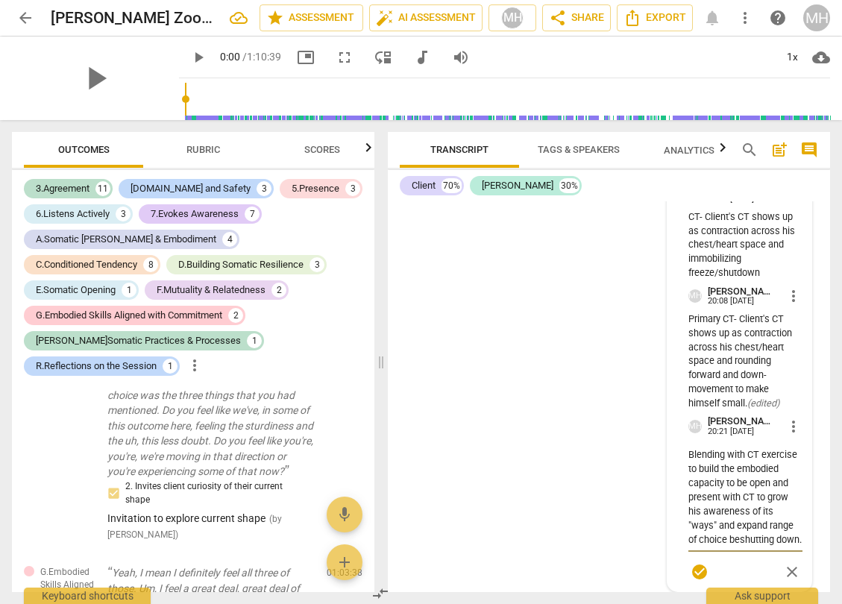
scroll to position [24516, 0]
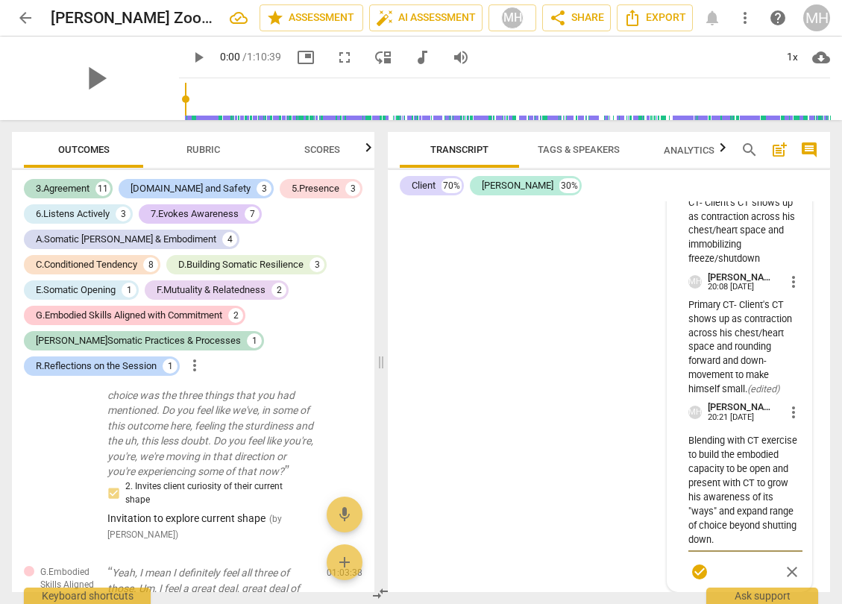
click at [716, 540] on textarea "Blending with CT exercise to build the embodied capacity to be open and present…" at bounding box center [746, 490] width 114 height 113
click at [742, 566] on div "check_circle close" at bounding box center [746, 572] width 114 height 22
click at [760, 498] on textarea "Blending with CT exercise to build the embodied capacity to be open and present…" at bounding box center [746, 490] width 114 height 113
click at [789, 570] on span "close" at bounding box center [793, 572] width 18 height 18
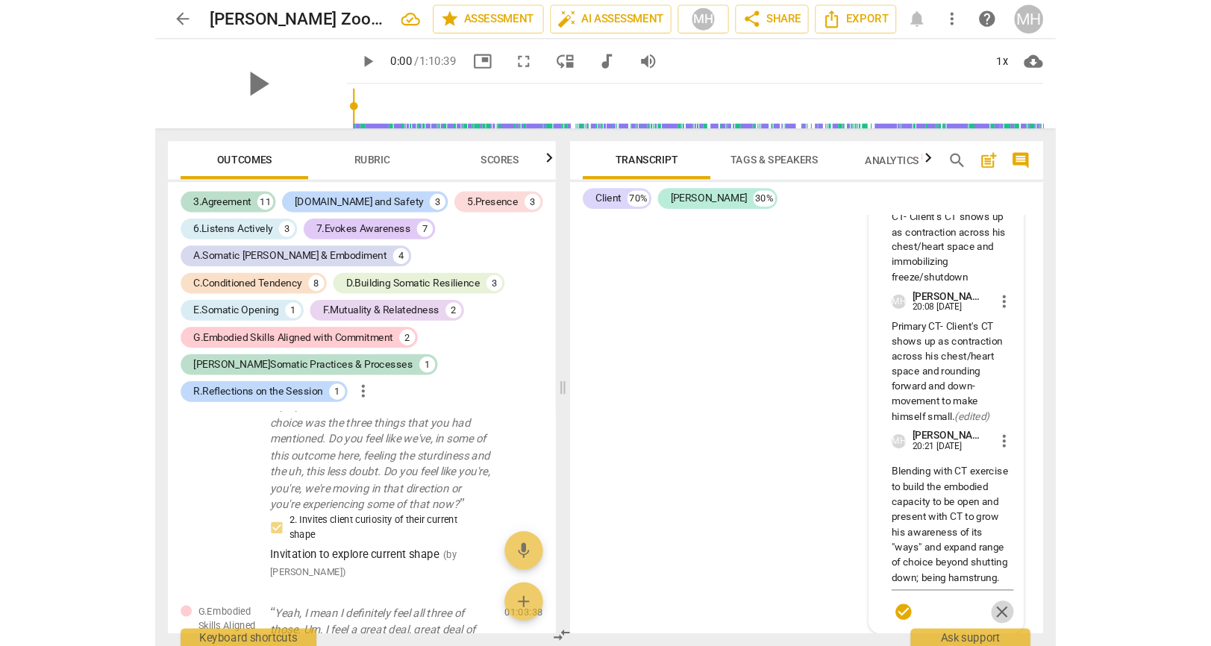
scroll to position [24507, 0]
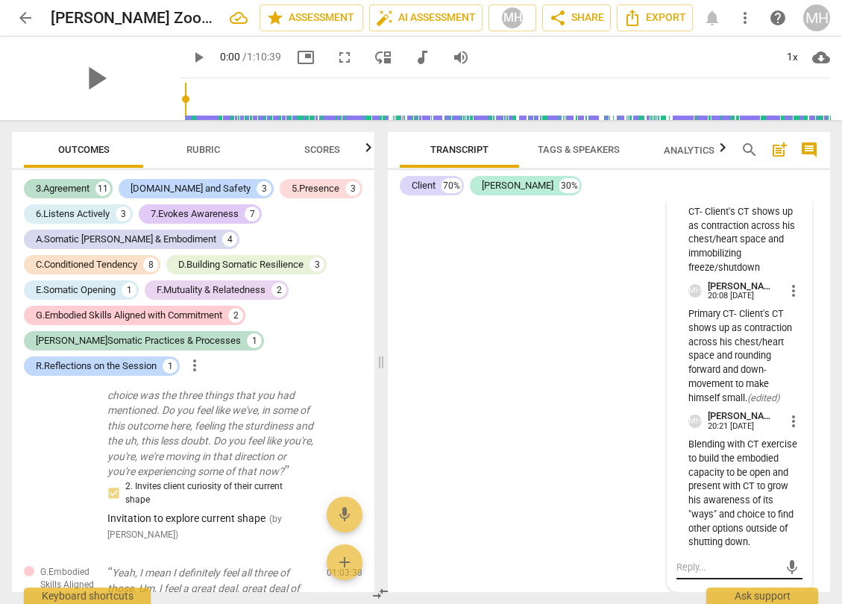
click at [751, 562] on textarea at bounding box center [728, 567] width 102 height 14
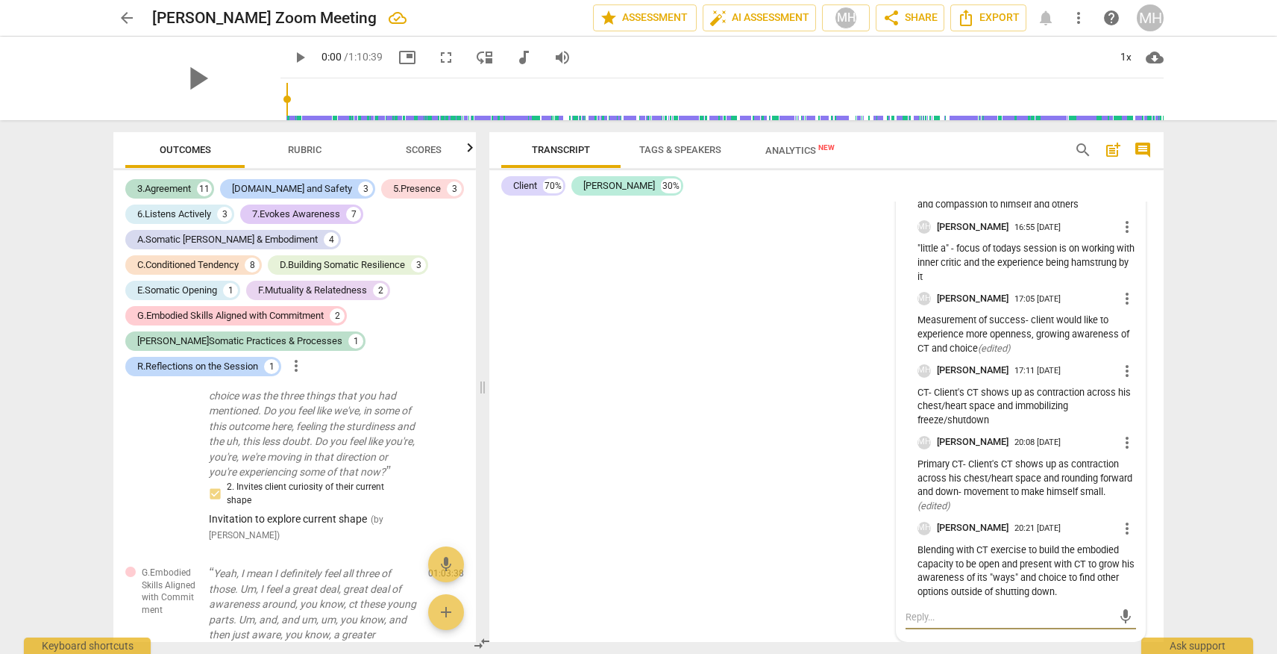
scroll to position [19850, 0]
click at [842, 604] on div "mic" at bounding box center [1021, 617] width 231 height 24
click at [842, 604] on textarea at bounding box center [1009, 617] width 207 height 14
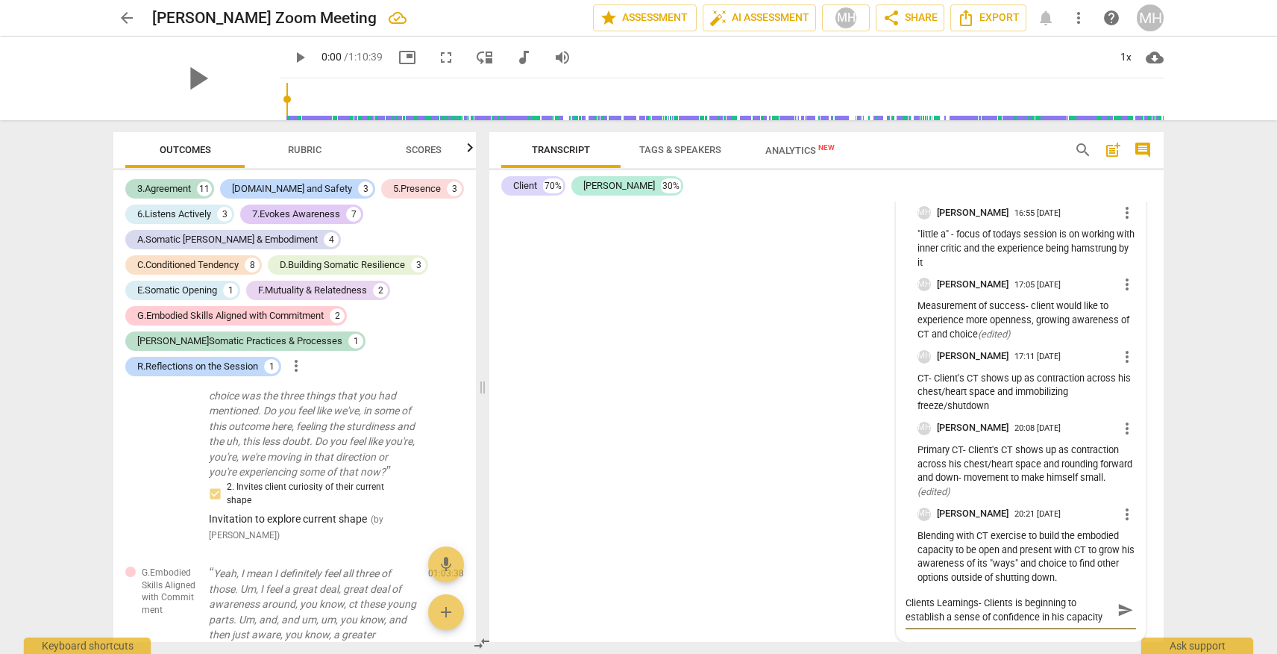
scroll to position [1, 0]
click at [842, 604] on textarea "Clients Learnings- Clients is beginning to establish a sense of confidence in h…" at bounding box center [1009, 609] width 207 height 28
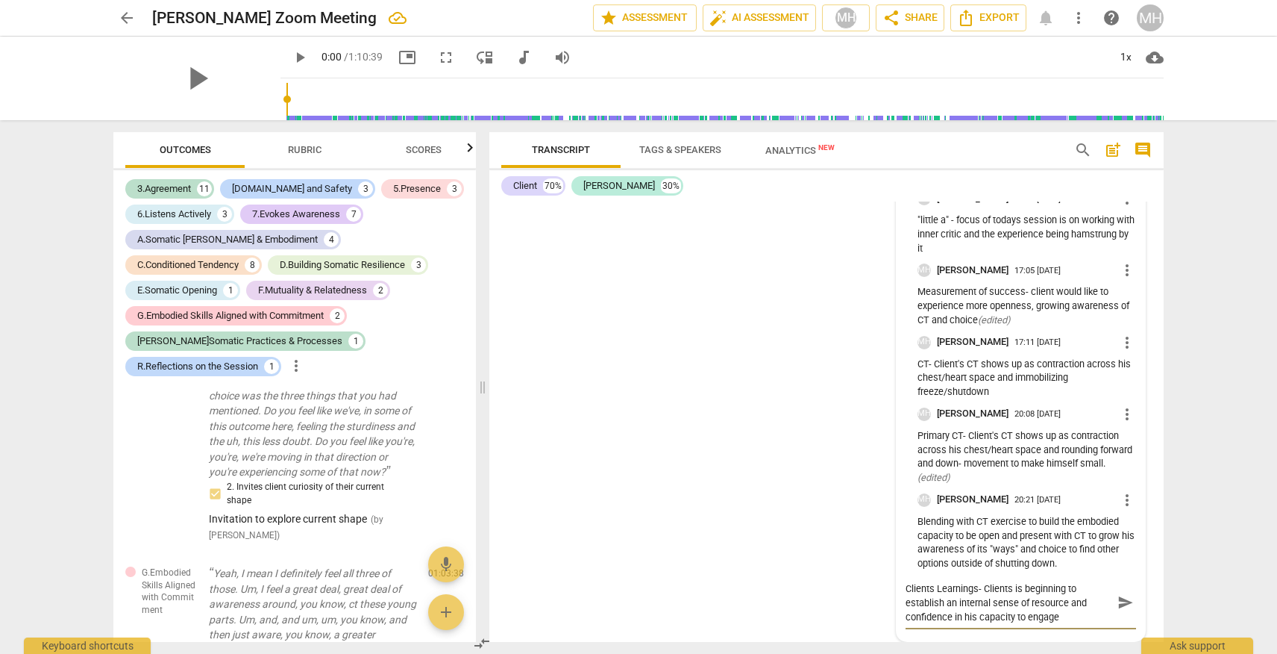
click at [842, 604] on textarea "Clients Learnings- Clients is beginning to establish an internal sense of resou…" at bounding box center [1009, 602] width 207 height 43
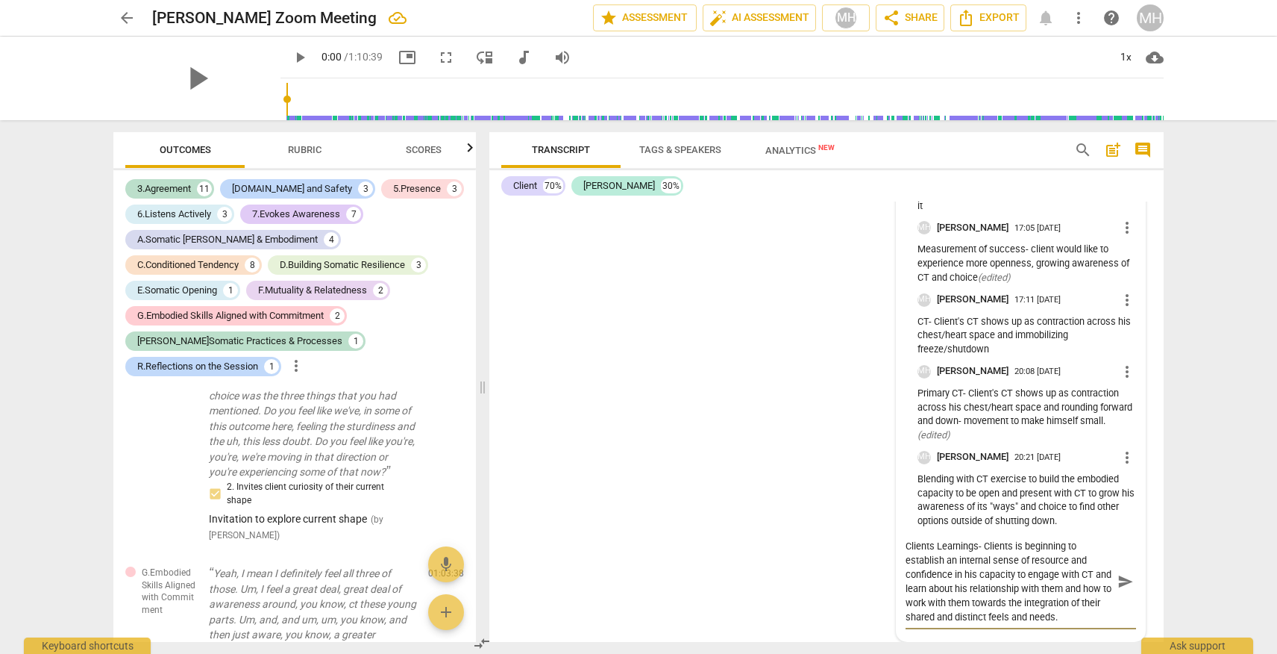
click at [842, 589] on span "send" at bounding box center [1126, 581] width 16 height 16
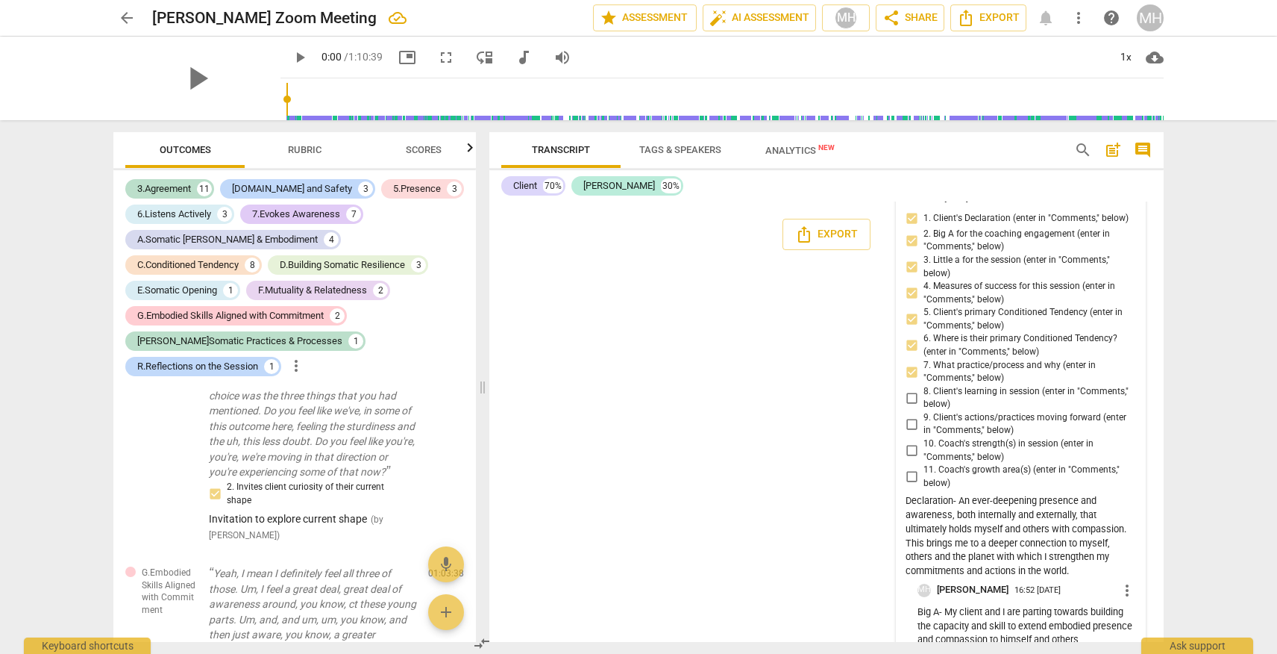
scroll to position [19392, 0]
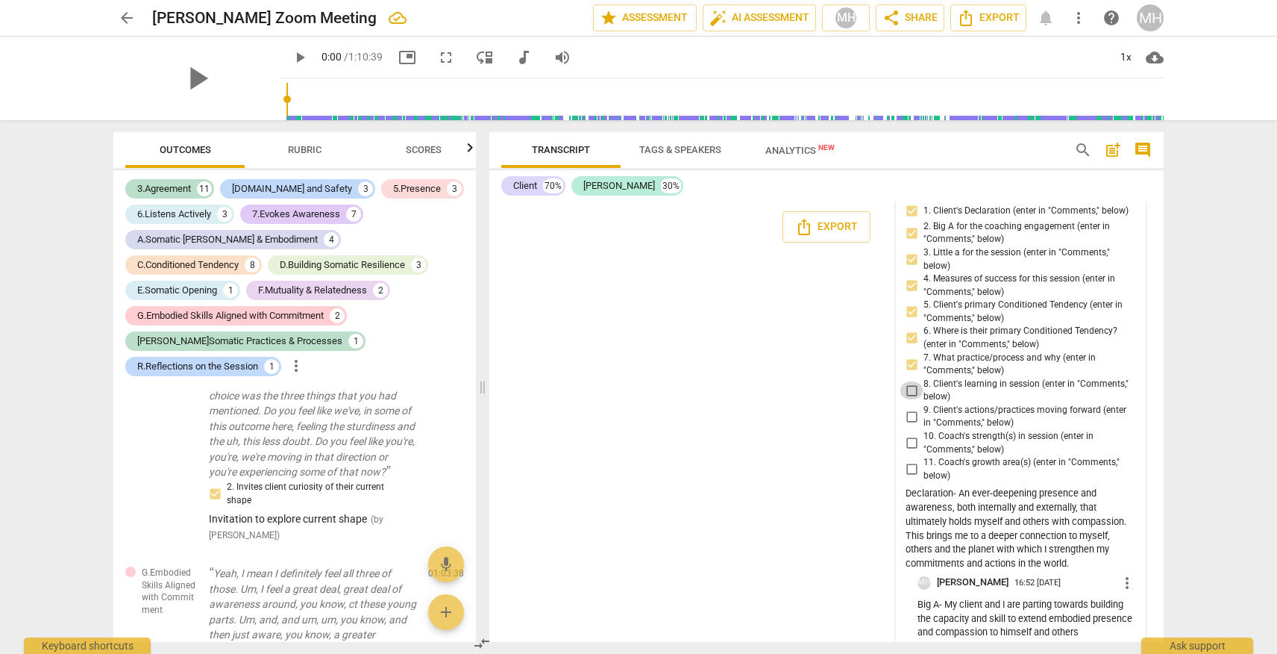
click at [842, 399] on input "8. Client's learning in session (enter in "Comments," below)" at bounding box center [912, 390] width 24 height 18
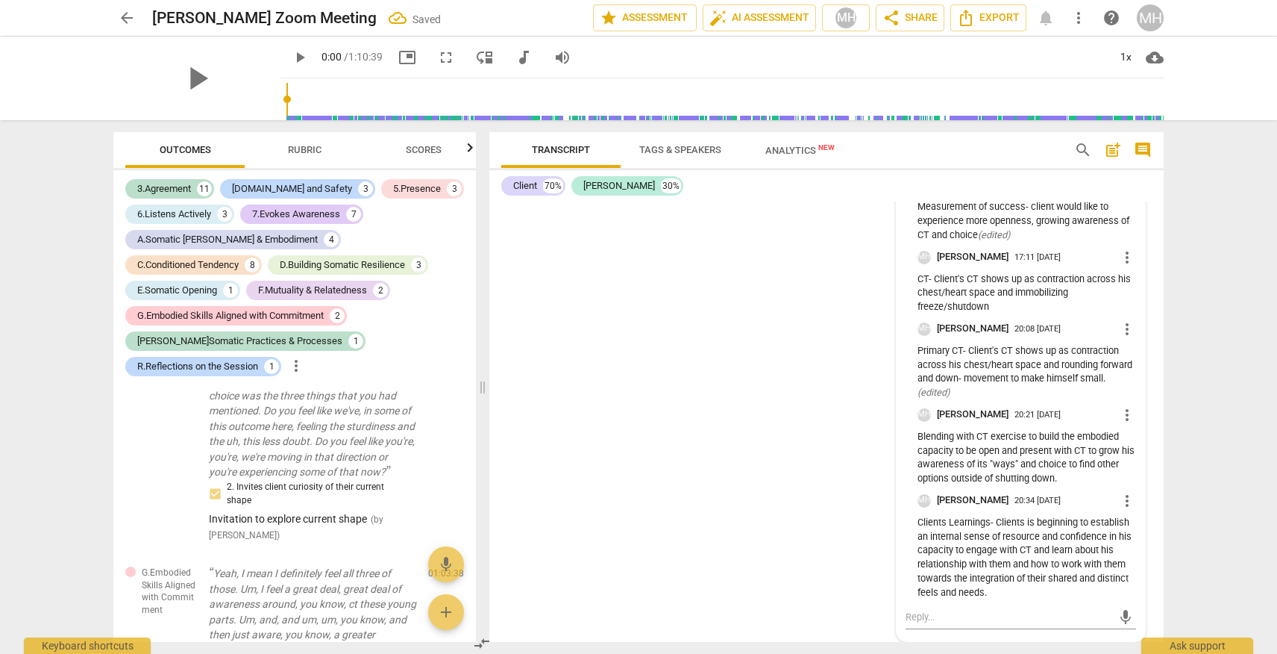
scroll to position [19964, 0]
click at [842, 604] on textarea at bounding box center [1009, 617] width 207 height 14
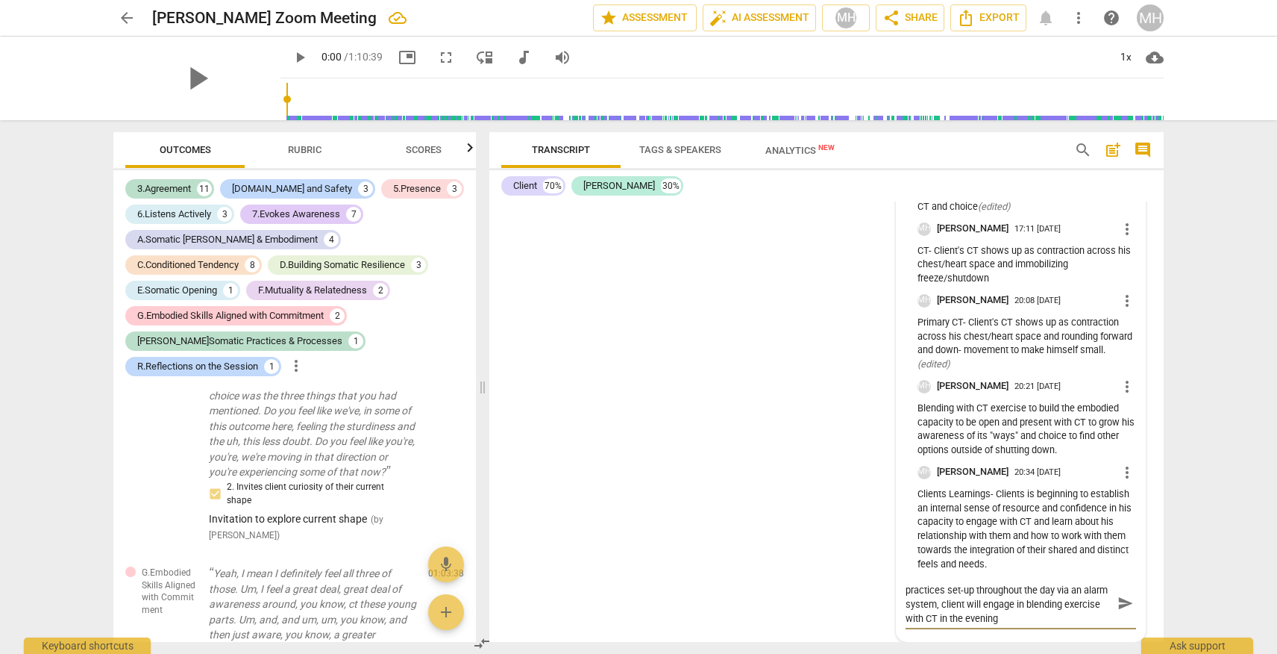
scroll to position [0, 0]
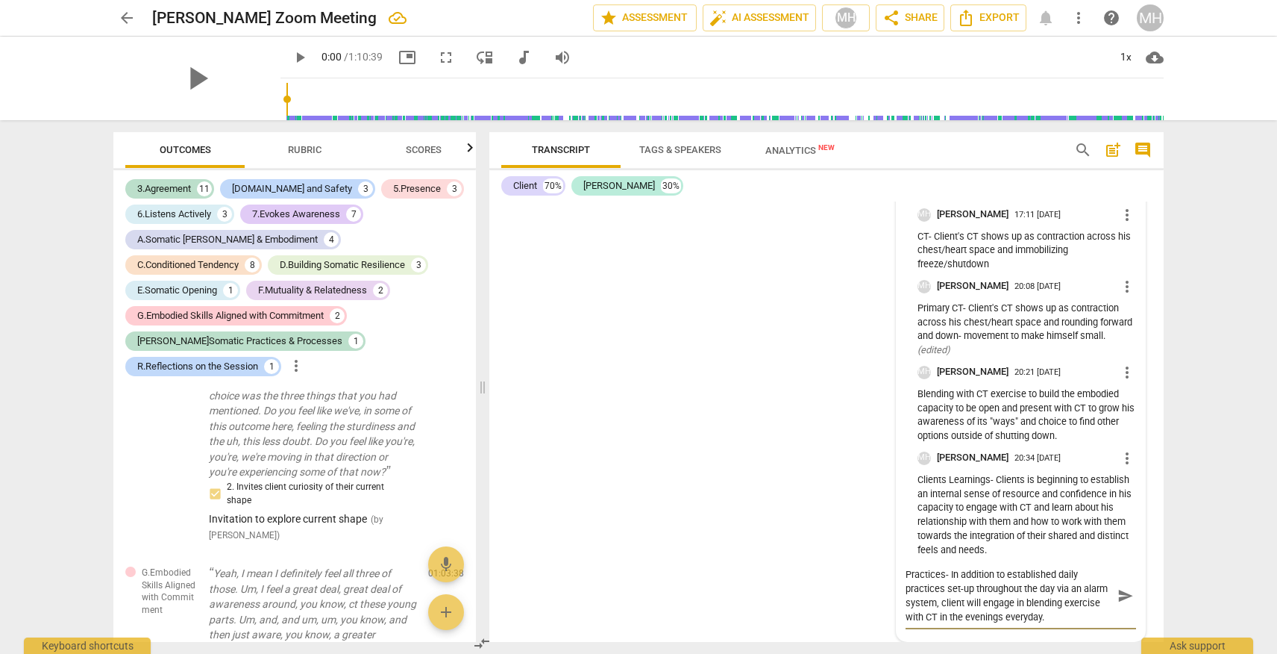
click at [842, 604] on span "send" at bounding box center [1126, 596] width 16 height 16
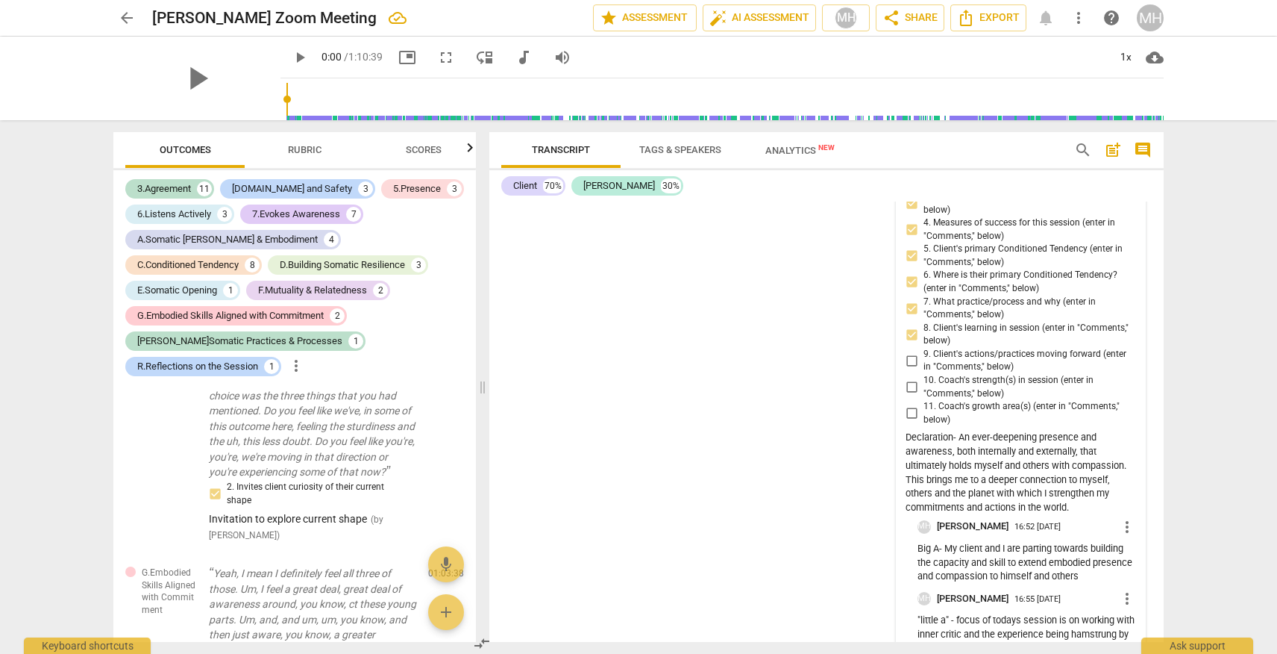
scroll to position [19439, 0]
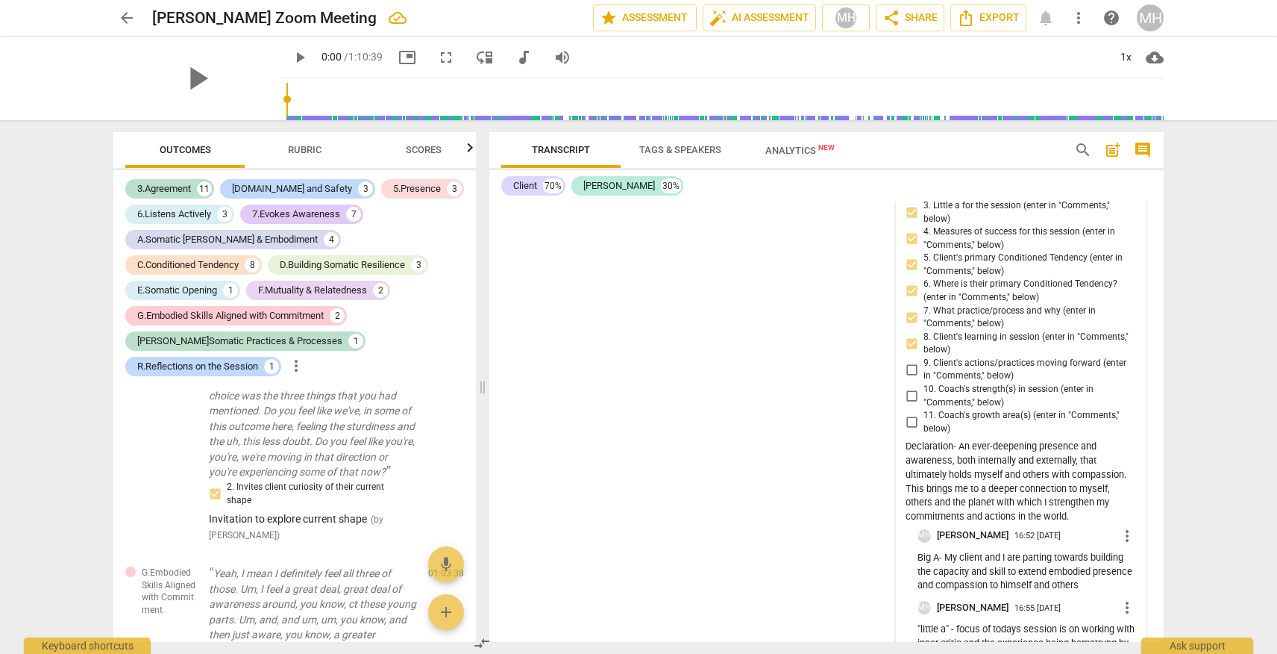
click at [842, 378] on input "9. Client's actions/practices moving forward (enter in "Comments," below)" at bounding box center [912, 369] width 24 height 18
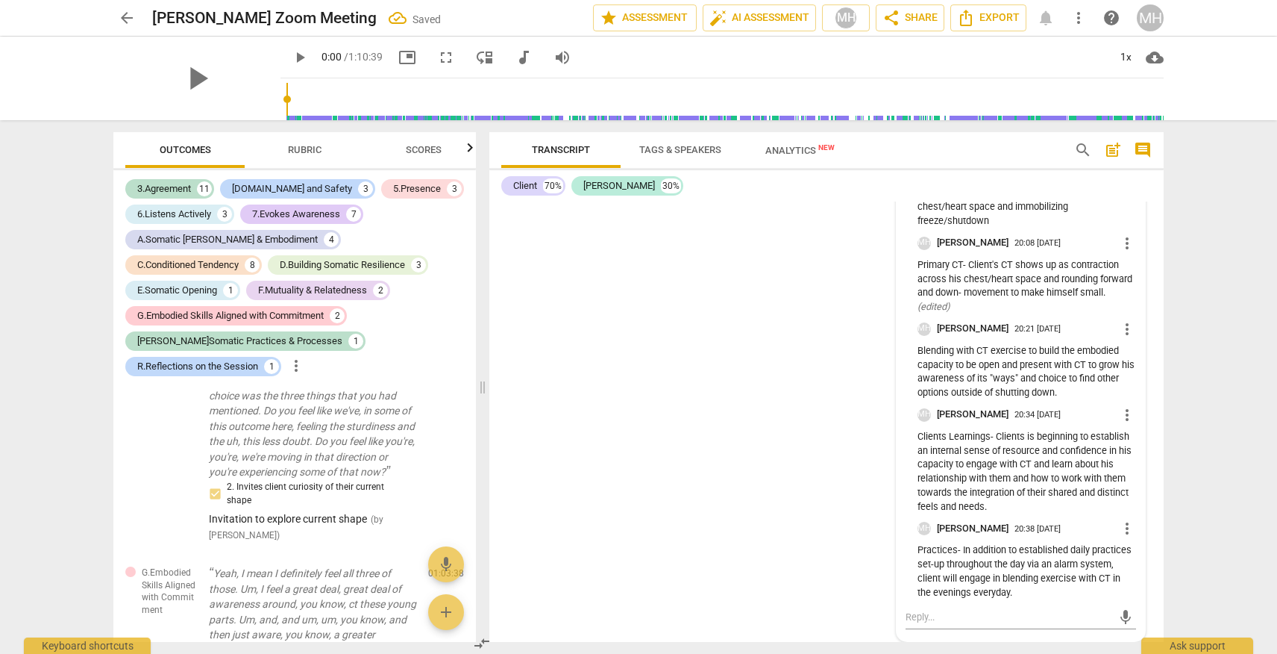
scroll to position [20050, 0]
click at [842, 604] on textarea at bounding box center [1009, 617] width 207 height 14
